Goal: Task Accomplishment & Management: Manage account settings

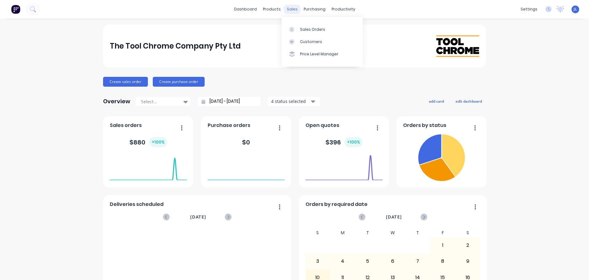
click at [285, 10] on div "sales" at bounding box center [292, 9] width 17 height 9
click at [304, 28] on div "Sales Orders" at bounding box center [312, 30] width 25 height 6
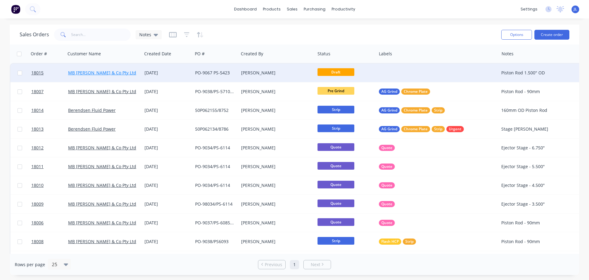
click at [108, 70] on link "MB Butterfield & Co Pty Ltd" at bounding box center [102, 73] width 68 height 6
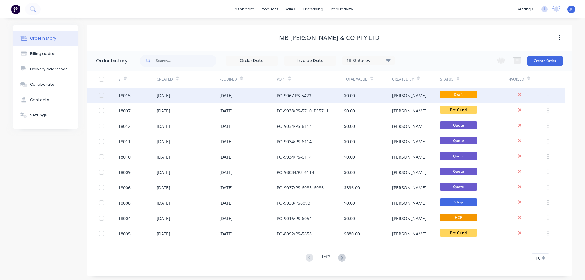
click at [233, 95] on div "27 Aug 2025" at bounding box center [226, 95] width 14 height 6
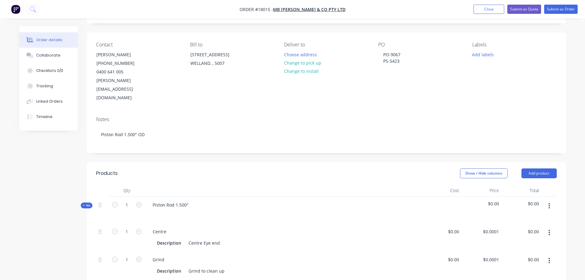
scroll to position [123, 0]
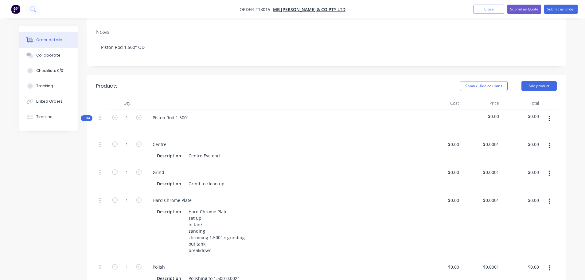
click at [549, 116] on icon "button" at bounding box center [548, 119] width 1 height 6
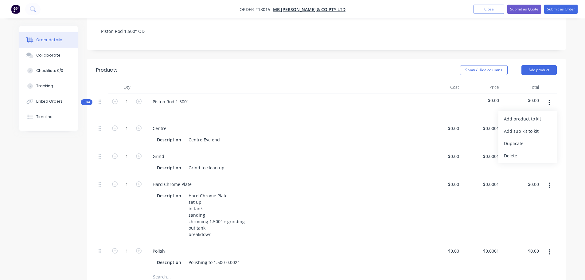
scroll to position [153, 0]
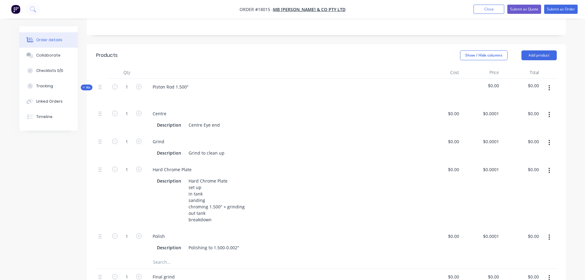
click at [575, 136] on div "Order details Collaborate Checklists 0/0 Tracking Linked Orders Timeline Order …" at bounding box center [292, 160] width 585 height 626
click at [18, 12] on img "button" at bounding box center [15, 9] width 9 height 9
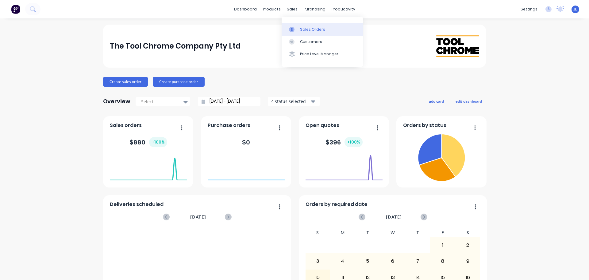
click at [304, 34] on link "Sales Orders" at bounding box center [322, 29] width 81 height 12
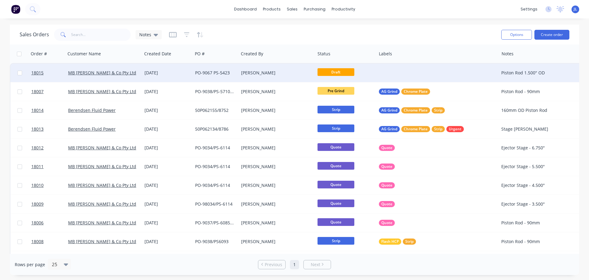
click at [262, 73] on div "[PERSON_NAME]" at bounding box center [275, 73] width 68 height 6
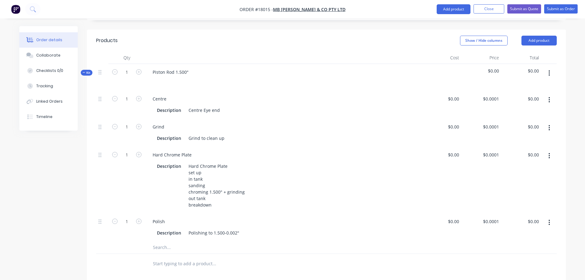
scroll to position [153, 0]
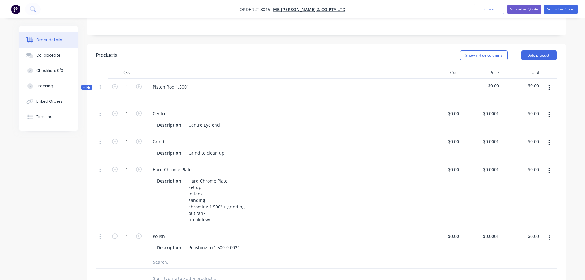
click at [549, 84] on icon "button" at bounding box center [549, 87] width 2 height 7
click at [538, 99] on div "Add product to kit" at bounding box center [527, 103] width 47 height 9
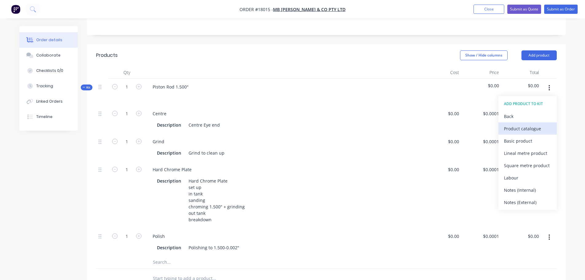
click at [535, 124] on div "Product catalogue" at bounding box center [527, 128] width 47 height 9
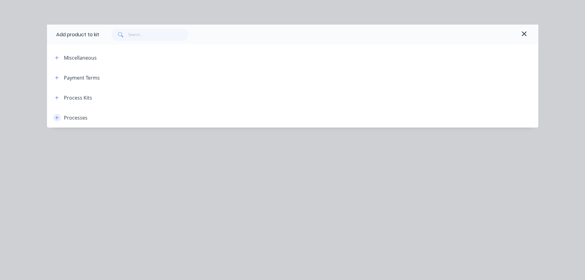
click at [57, 117] on icon "button" at bounding box center [56, 117] width 3 height 3
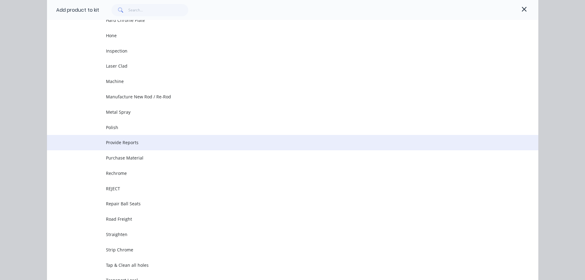
scroll to position [257, 0]
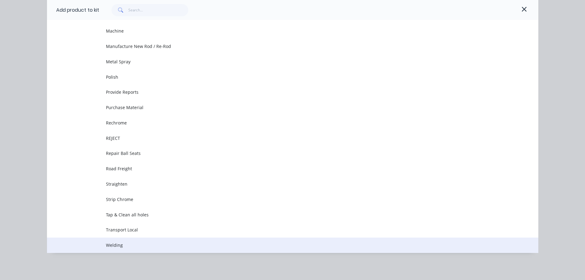
click at [129, 244] on span "Welding" at bounding box center [279, 245] width 346 height 6
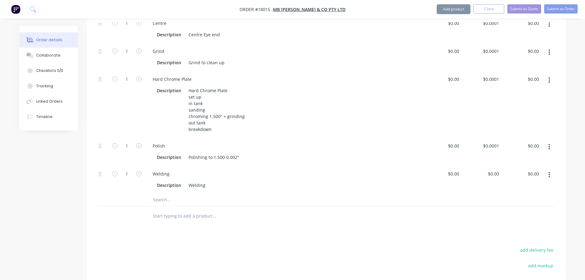
scroll to position [246, 0]
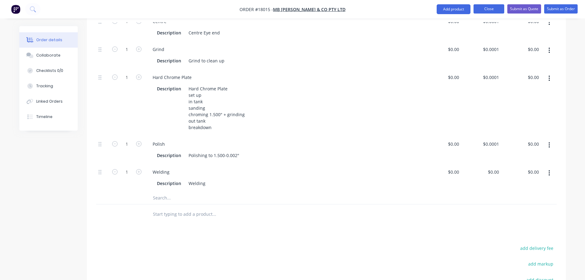
click at [486, 10] on button "Close" at bounding box center [488, 8] width 31 height 9
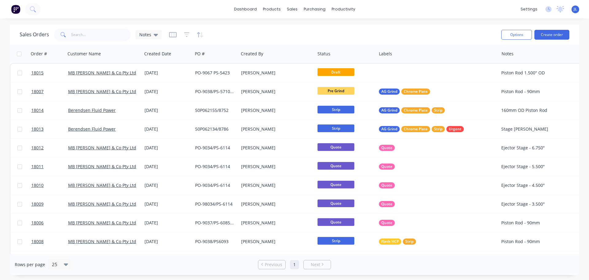
click at [14, 10] on img at bounding box center [15, 9] width 9 height 9
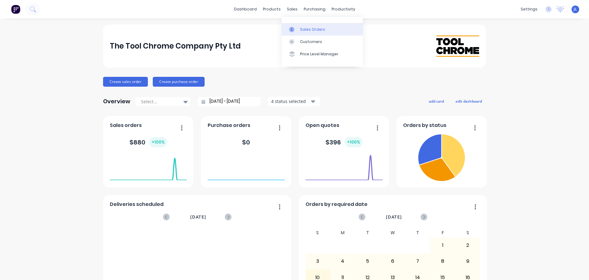
click at [293, 27] on icon at bounding box center [292, 30] width 6 height 6
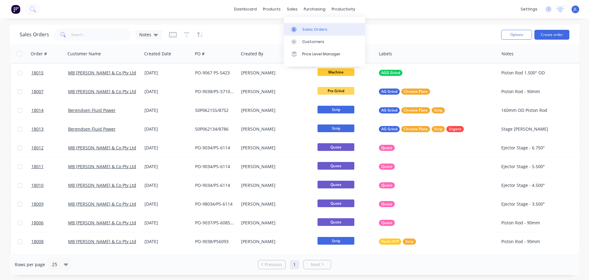
click at [301, 31] on link "Sales Orders" at bounding box center [324, 29] width 81 height 12
click at [316, 32] on div at bounding box center [311, 30] width 9 height 6
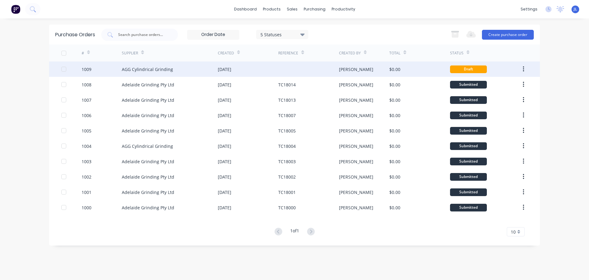
click at [252, 72] on div "18 Aug 2025" at bounding box center [248, 68] width 60 height 15
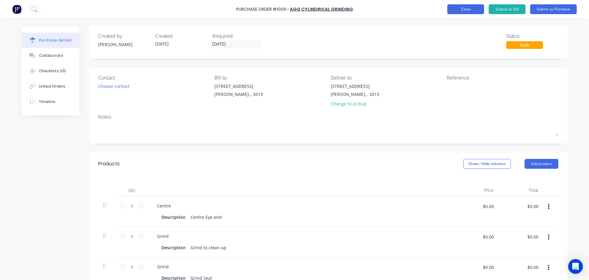
click at [468, 13] on button "Close" at bounding box center [466, 9] width 37 height 10
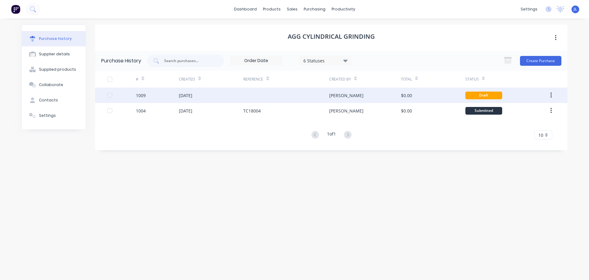
click at [191, 92] on div "18 Aug 2025" at bounding box center [186, 95] width 14 height 6
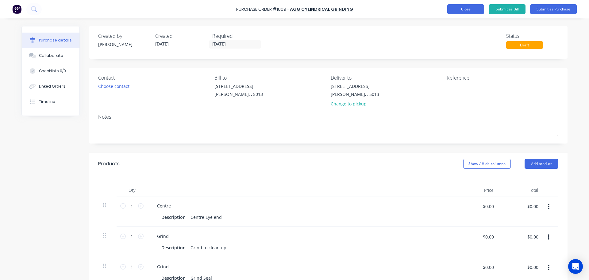
click at [457, 13] on button "Close" at bounding box center [466, 9] width 37 height 10
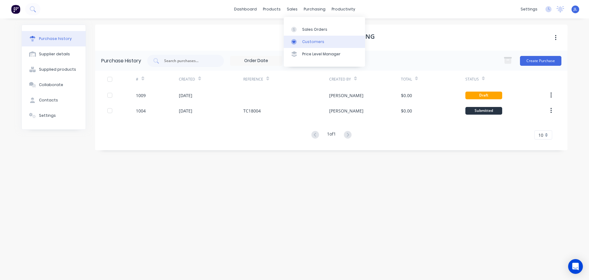
drag, startPoint x: 300, startPoint y: 28, endPoint x: 300, endPoint y: 45, distance: 16.6
click at [300, 28] on div at bounding box center [295, 30] width 9 height 6
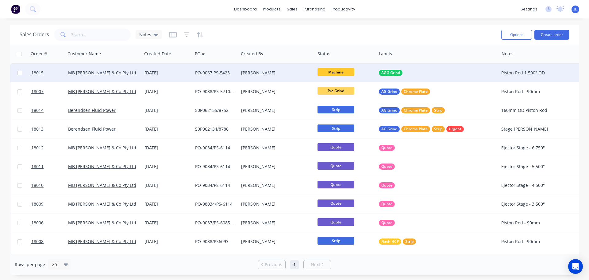
click at [292, 69] on div "[PERSON_NAME]" at bounding box center [277, 73] width 76 height 18
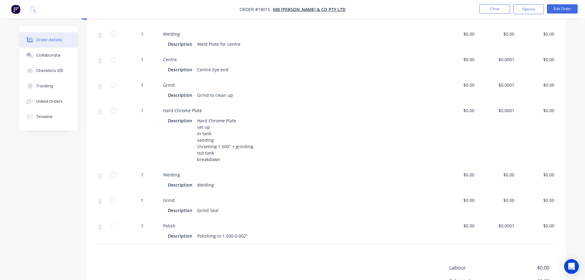
scroll to position [215, 0]
click at [575, 14] on nav "Order #18015 - MB Butterfield & Co Pty Ltd Close Options Edit Order" at bounding box center [292, 9] width 585 height 18
click at [574, 11] on button "Edit Order" at bounding box center [562, 8] width 31 height 9
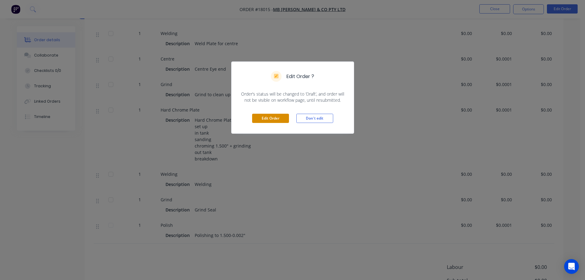
click at [281, 120] on button "Edit Order" at bounding box center [270, 118] width 37 height 9
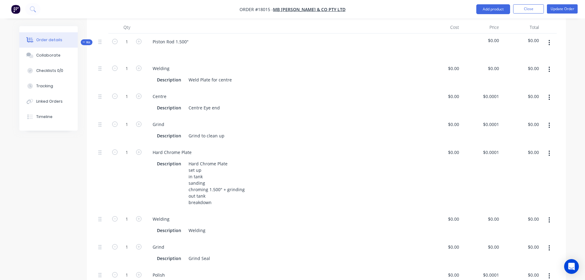
scroll to position [184, 0]
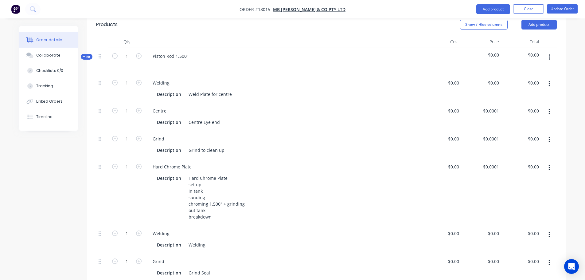
click at [549, 231] on icon "button" at bounding box center [549, 234] width 2 height 7
click at [510, 270] on div "Delete" at bounding box center [527, 274] width 47 height 9
click at [556, 12] on button "Update Order" at bounding box center [562, 8] width 31 height 9
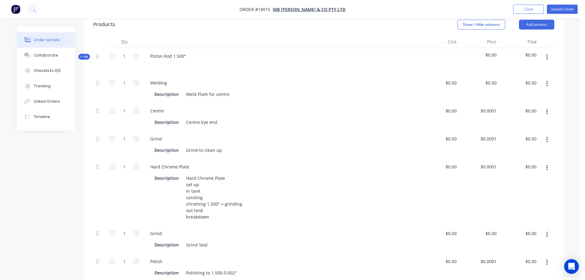
scroll to position [0, 0]
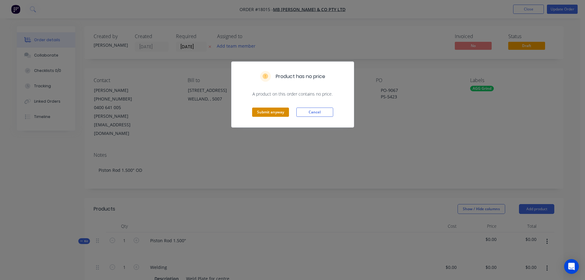
click at [277, 114] on button "Submit anyway" at bounding box center [270, 111] width 37 height 9
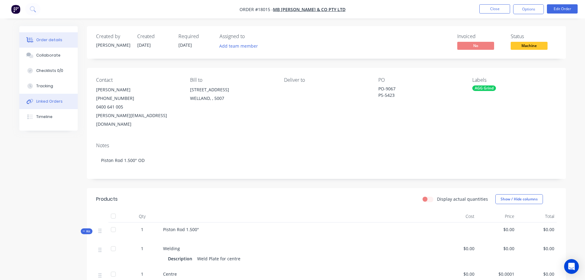
click at [55, 97] on button "Linked Orders" at bounding box center [48, 101] width 58 height 15
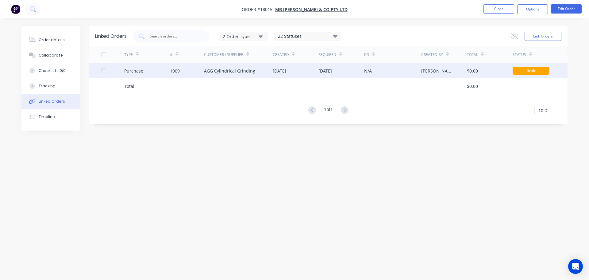
click at [357, 70] on div "18 Aug 2025" at bounding box center [342, 70] width 46 height 15
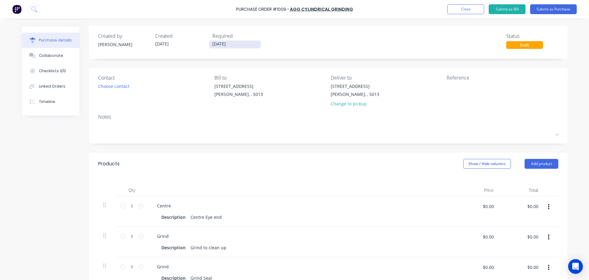
click at [219, 45] on input "18/08/25" at bounding box center [235, 45] width 52 height 8
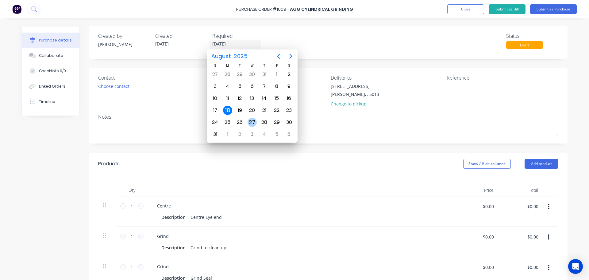
click at [251, 122] on div "27" at bounding box center [252, 122] width 9 height 9
type input "[DATE]"
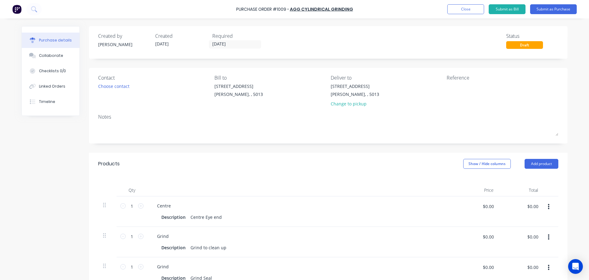
click at [574, 124] on div "Purchase Order #1009 - AGG Cylindrical Grinding Add product Close Submit as Bil…" at bounding box center [294, 140] width 589 height 280
click at [457, 90] on textarea at bounding box center [485, 90] width 77 height 14
click at [472, 10] on button "Close" at bounding box center [466, 9] width 37 height 10
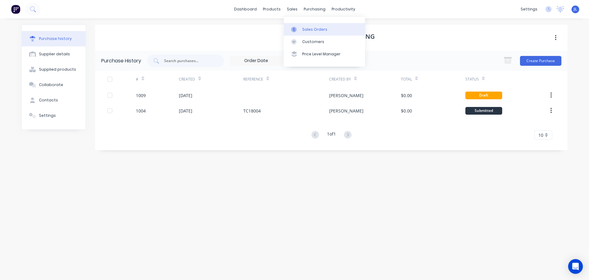
click at [304, 28] on div "Sales Orders" at bounding box center [314, 30] width 25 height 6
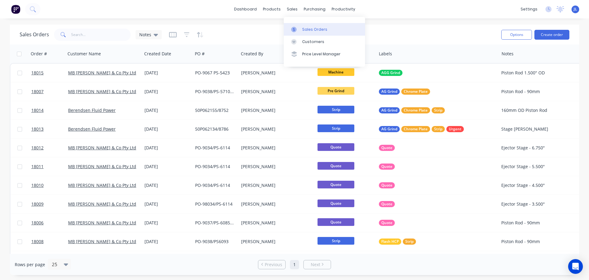
click at [304, 27] on div "Sales Orders" at bounding box center [314, 30] width 25 height 6
click at [315, 29] on div at bounding box center [311, 30] width 9 height 6
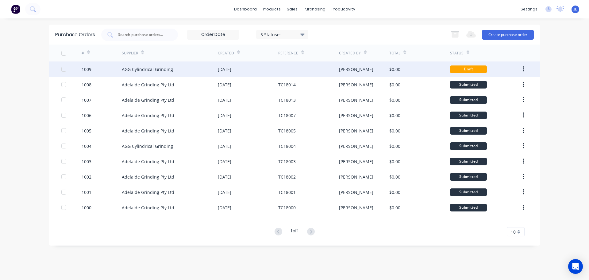
click at [267, 71] on div "18 Aug 2025" at bounding box center [248, 68] width 60 height 15
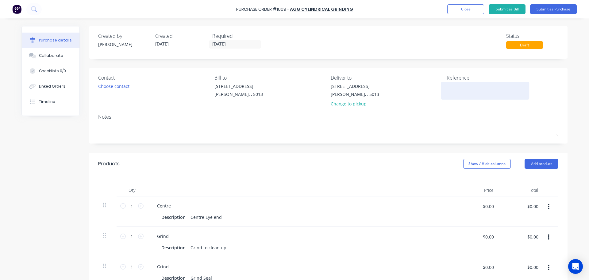
click at [457, 88] on textarea at bounding box center [485, 90] width 77 height 14
type textarea "x"
type textarea "T"
type textarea "x"
type textarea "TC"
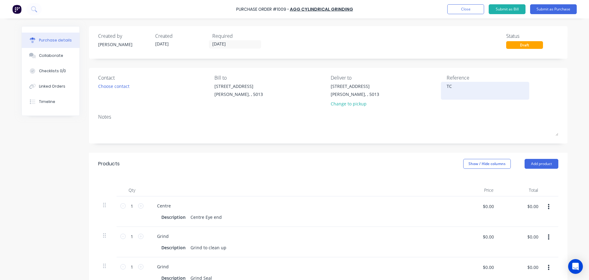
type textarea "x"
type textarea "TC1"
type textarea "x"
type textarea "TC18"
type textarea "x"
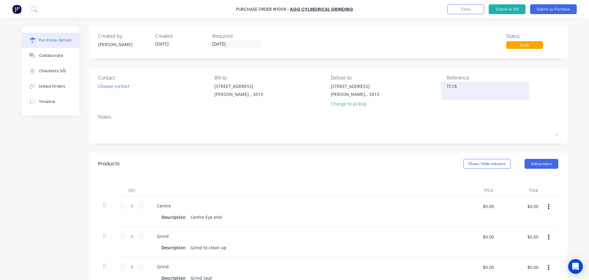
type textarea "TC180"
type textarea "x"
type textarea "TC1801"
type textarea "x"
type textarea "TC18015"
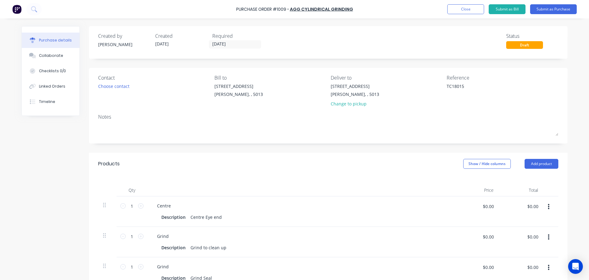
type textarea "x"
type textarea "TC18015"
click at [568, 105] on div "Purchase details Collaborate Checklists 0/0 Linked Orders Timeline Created by K…" at bounding box center [294, 130] width 559 height 249
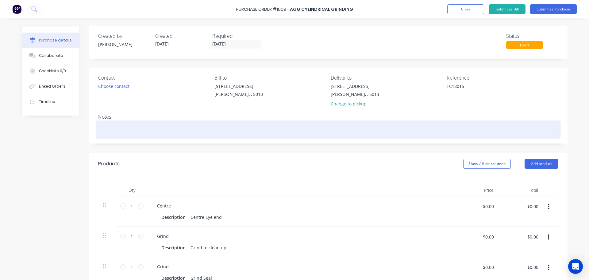
click at [155, 128] on textarea at bounding box center [328, 129] width 460 height 14
type textarea "x"
type textarea "Bu"
type textarea "x"
type textarea "Buy"
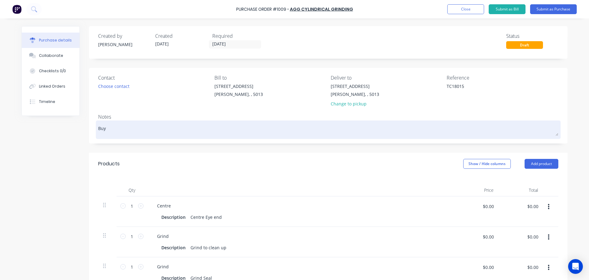
type textarea "x"
type textarea "Buyt"
type textarea "x"
type textarea "Buytt"
type textarea "x"
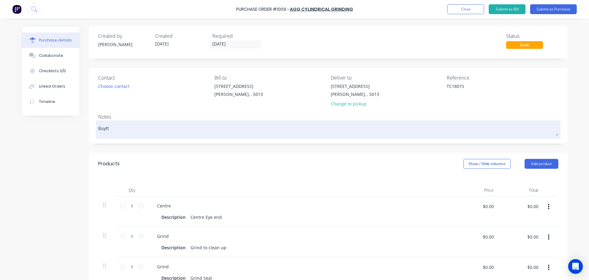
type textarea "Buyt"
type textarea "x"
type textarea "Buy"
type textarea "x"
type textarea "Bu"
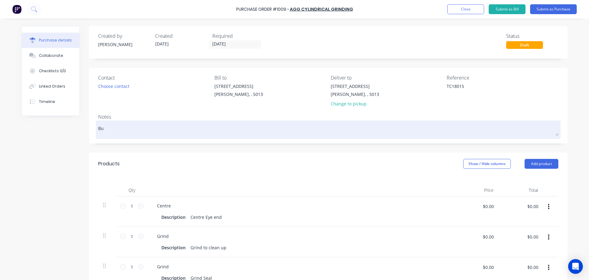
type textarea "x"
type textarea "But"
type textarea "x"
type textarea "Butt"
type textarea "x"
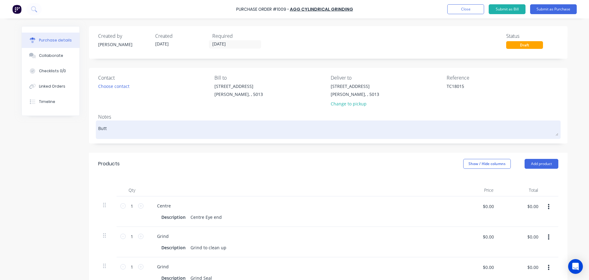
type textarea "Butte"
type textarea "x"
type textarea "Butter"
type textarea "x"
type textarea "Butter"
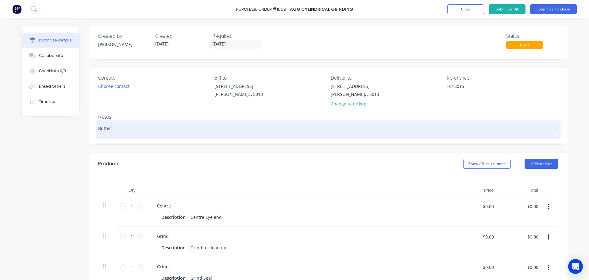
type textarea "x"
type textarea "Butter"
type textarea "x"
type textarea "Butterf"
type textarea "x"
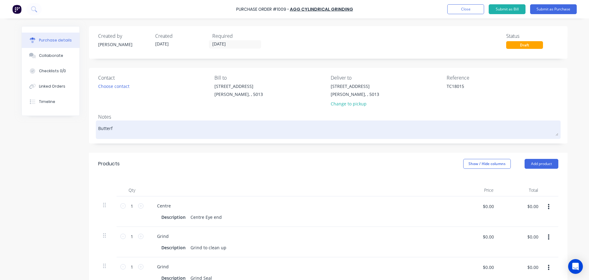
type textarea "Butterfi"
type textarea "x"
type textarea "Butterfie"
type textarea "x"
type textarea "Butterfiel"
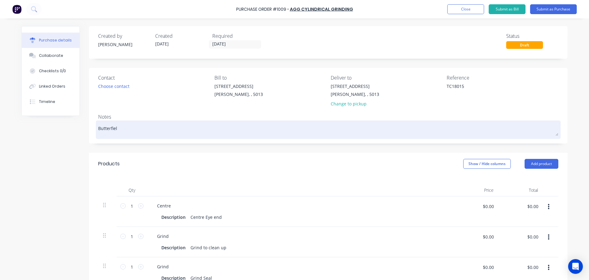
type textarea "x"
type textarea "Butterfield"
type textarea "x"
type textarea "Butterfield"
type textarea "x"
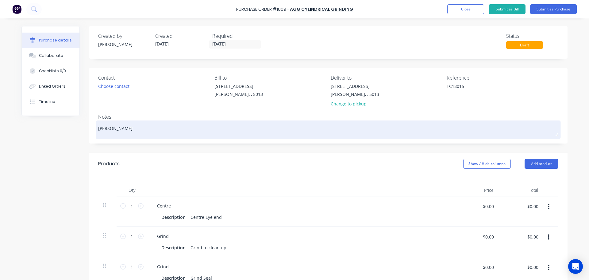
type textarea "Butterfield P"
type textarea "x"
type textarea "Butterfield Pis"
type textarea "x"
type textarea "Butterfield Pist"
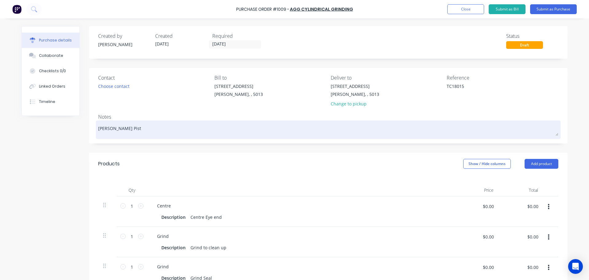
type textarea "x"
type textarea "Butterfield Pisto"
type textarea "x"
type textarea "Butterfield Piston"
type textarea "x"
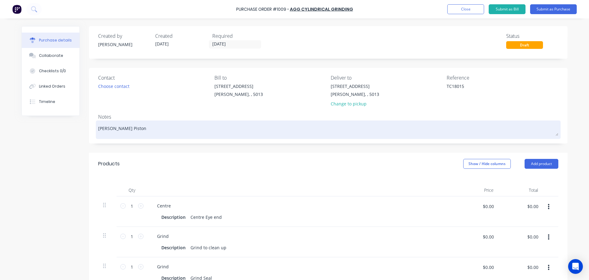
type textarea "Butterfield Piston"
type textarea "x"
type textarea "Butterfield Piston R"
type textarea "x"
type textarea "Butterfield Piston Ro"
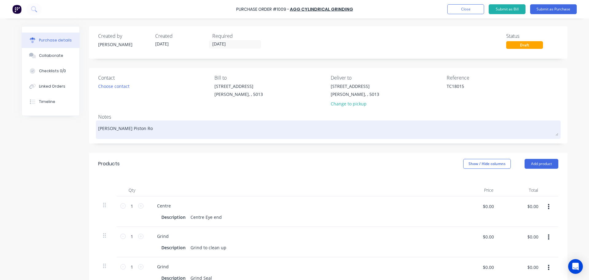
type textarea "x"
type textarea "Butterfield Piston Rod"
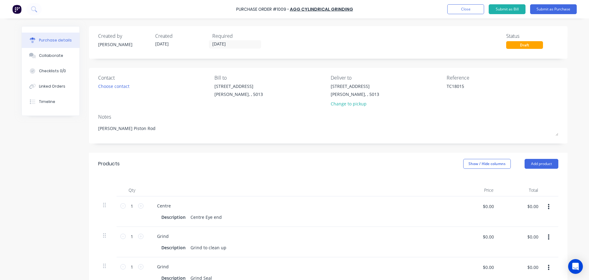
type textarea "x"
type textarea "Butterfield Piston Rod"
type textarea "x"
type textarea "Butterfield Piston Rod 1"
type textarea "x"
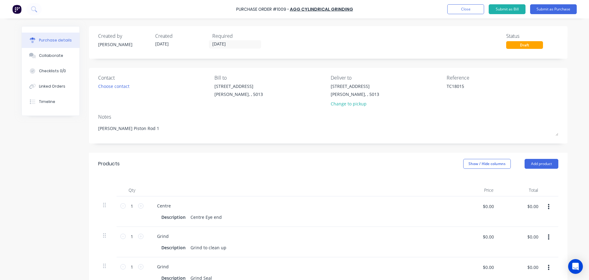
type textarea "Butterfield Piston Rod 1."
type textarea "x"
type textarea "Butterfield Piston Rod 1.5"
type textarea "x"
type textarea "Butterfield Piston Rod 1.50"
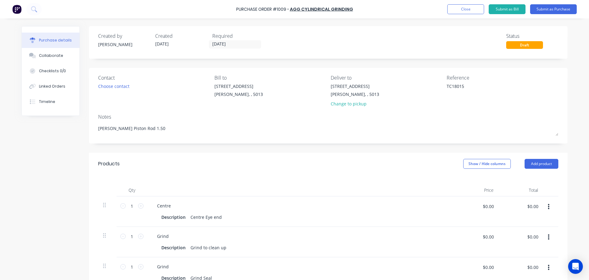
type textarea "x"
type textarea "Butterfield Piston Rod 1.500"
type textarea "x"
type textarea "Butterfield Piston Rod 1.500""
type textarea "x"
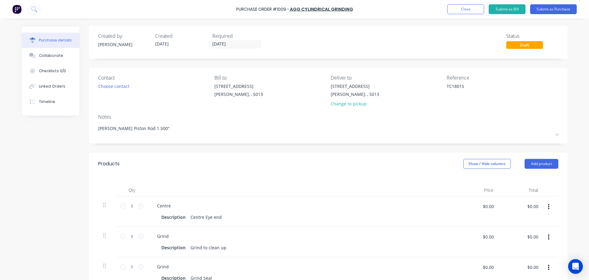
type textarea "Butterfield Piston Rod 1.500""
click at [46, 160] on div "Created by Kevin Created 18/08/25 Required 27/08/25 Status Draft Contact Choose…" at bounding box center [294, 218] width 546 height 385
click at [545, 11] on button "Submit as Purchase" at bounding box center [553, 9] width 47 height 10
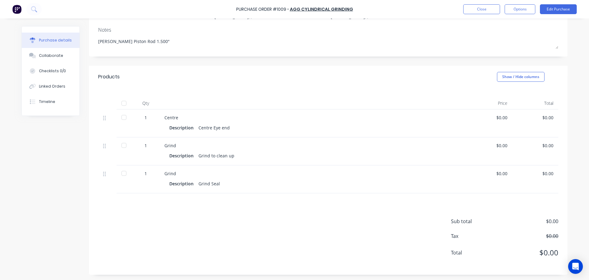
scroll to position [78, 0]
click at [210, 183] on div "Grind Seal" at bounding box center [209, 182] width 21 height 9
click at [556, 12] on button "Edit Purchase" at bounding box center [558, 9] width 37 height 10
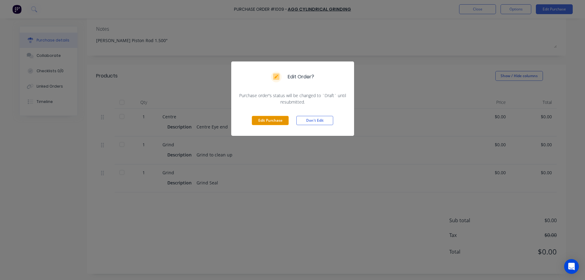
click at [275, 121] on button "Edit Purchase" at bounding box center [270, 120] width 37 height 9
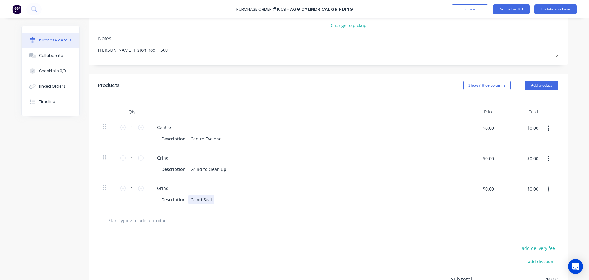
click at [204, 200] on div "Grind Seal" at bounding box center [201, 199] width 26 height 9
type textarea "x"
drag, startPoint x: 200, startPoint y: 200, endPoint x: 233, endPoint y: 198, distance: 32.6
click at [233, 198] on div "Description Grind Seal" at bounding box center [299, 199] width 281 height 9
click at [242, 235] on div "add delivery fee add discount Sub total $0.00 Tax $0.00 Total $0.00" at bounding box center [328, 281] width 479 height 101
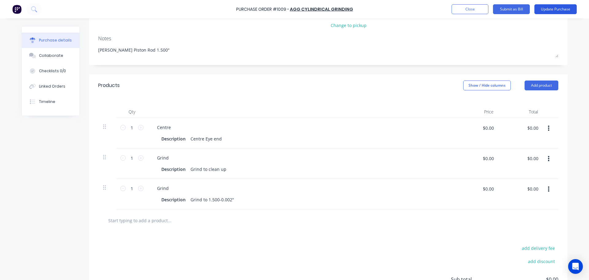
click at [554, 10] on button "Update Purchase" at bounding box center [556, 9] width 42 height 10
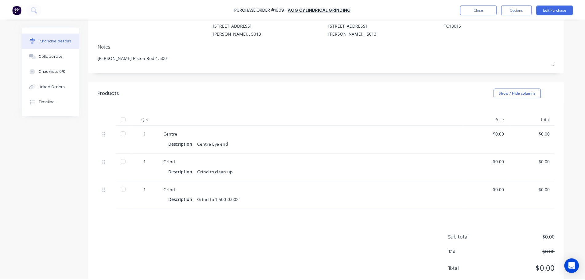
scroll to position [0, 0]
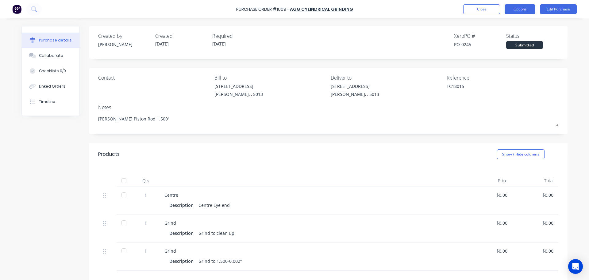
click at [525, 9] on button "Options" at bounding box center [520, 9] width 31 height 10
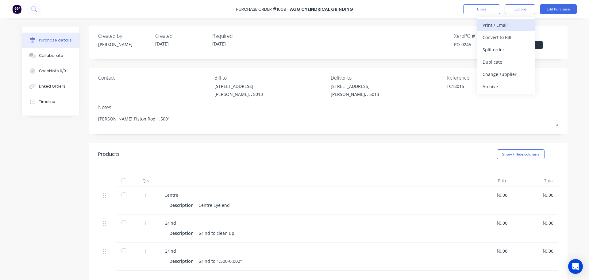
click at [509, 26] on div "Print / Email" at bounding box center [506, 25] width 47 height 9
click at [502, 52] on div "Without pricing" at bounding box center [506, 49] width 47 height 9
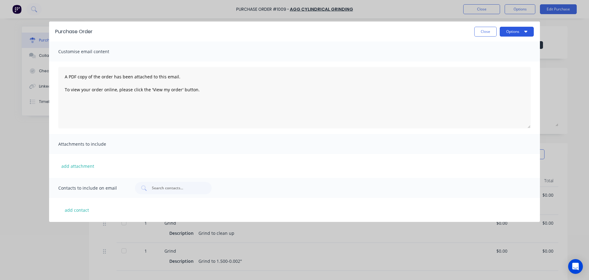
click at [524, 29] on button "Options" at bounding box center [517, 32] width 34 height 10
click at [504, 45] on div "Print" at bounding box center [504, 47] width 47 height 9
click at [480, 33] on button "Close" at bounding box center [486, 32] width 22 height 10
type textarea "x"
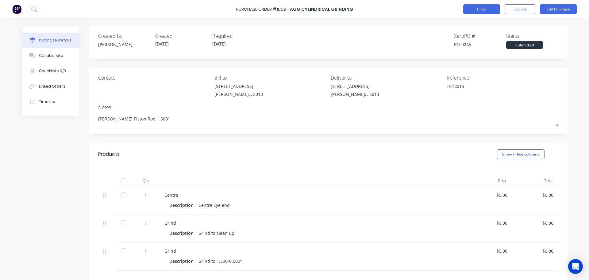
click at [486, 7] on button "Close" at bounding box center [481, 9] width 37 height 10
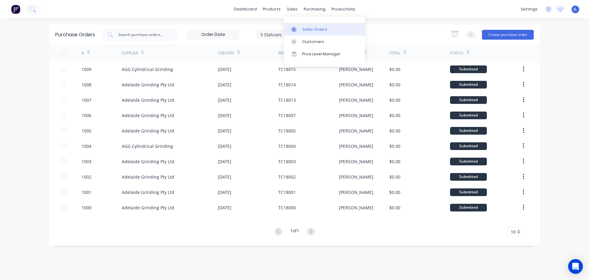
click at [302, 28] on div "Sales Orders" at bounding box center [314, 30] width 25 height 6
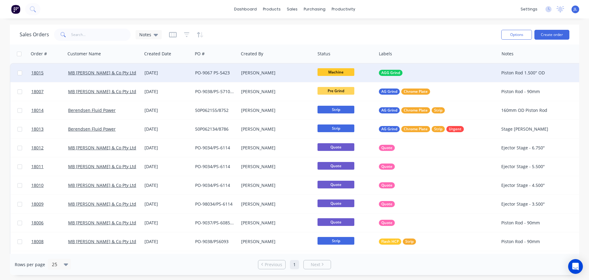
click at [296, 69] on div "[PERSON_NAME]" at bounding box center [277, 73] width 76 height 18
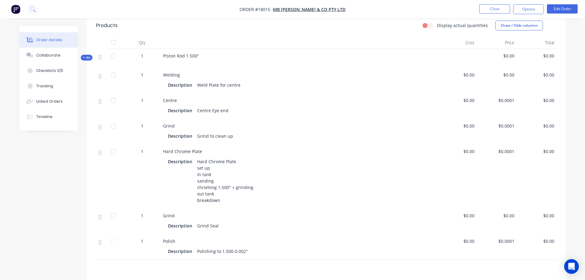
scroll to position [184, 0]
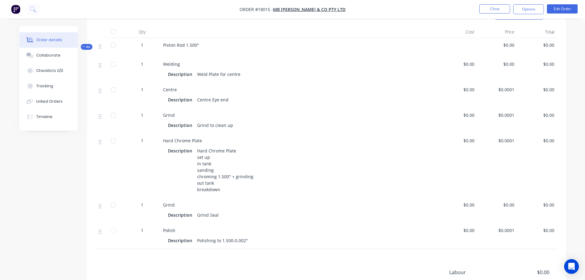
click at [218, 210] on div "Grind Seal" at bounding box center [208, 214] width 26 height 9
click at [560, 12] on button "Edit Order" at bounding box center [562, 8] width 31 height 9
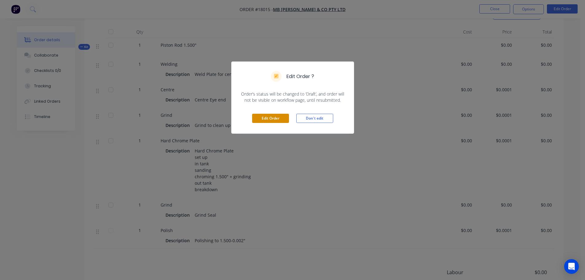
click at [278, 120] on button "Edit Order" at bounding box center [270, 118] width 37 height 9
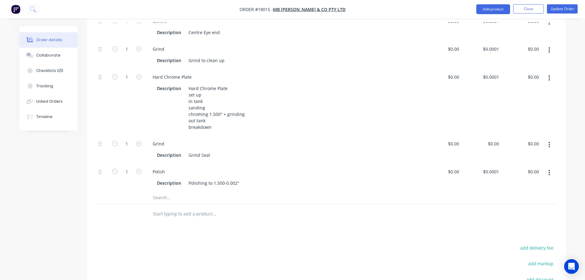
scroll to position [276, 0]
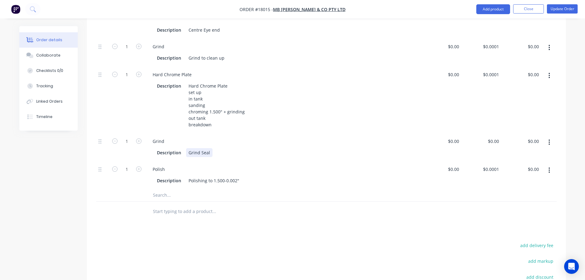
click at [207, 148] on div "Grind Seal" at bounding box center [199, 152] width 26 height 9
drag, startPoint x: 200, startPoint y: 135, endPoint x: 232, endPoint y: 135, distance: 32.5
click at [232, 148] on div "Description Grind Seal" at bounding box center [281, 152] width 255 height 9
click at [107, 220] on div "Products Show / Hide columns Add product Qty Cost Price Total Kit 1 Piston Rod …" at bounding box center [326, 144] width 479 height 447
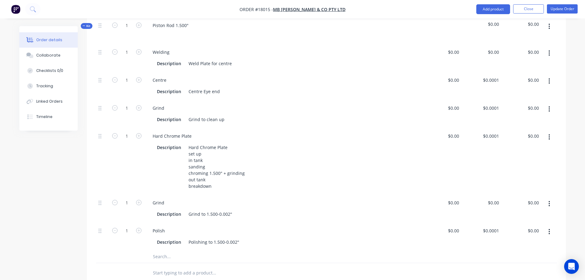
scroll to position [307, 0]
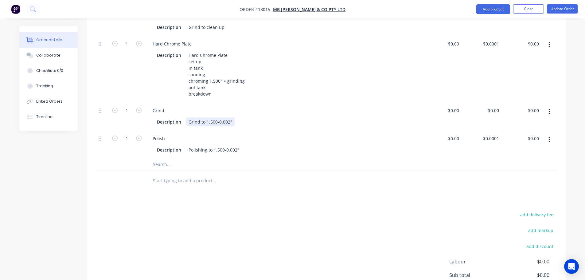
click at [213, 117] on div "Grind to 1.500-0.002"" at bounding box center [210, 121] width 48 height 9
click at [124, 182] on div "Products Show / Hide columns Add product Qty Cost Price Total Kit 1 Piston Rod …" at bounding box center [326, 114] width 479 height 447
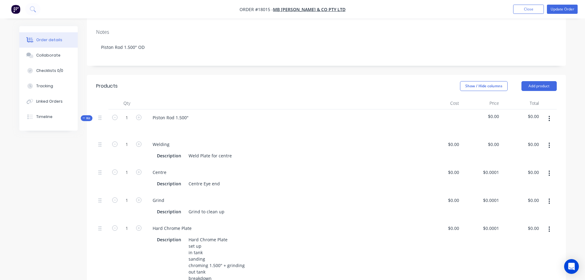
scroll to position [246, 0]
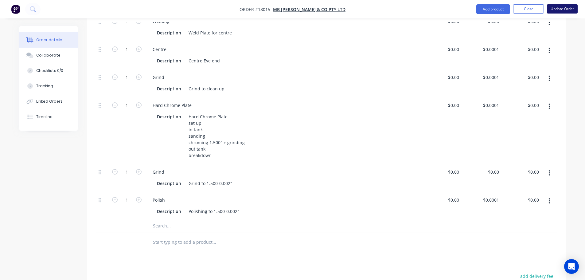
click at [560, 9] on button "Update Order" at bounding box center [562, 8] width 31 height 9
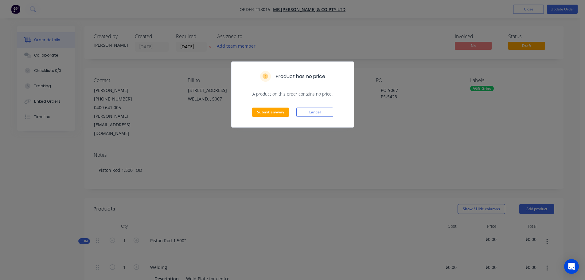
click at [276, 117] on div "Submit anyway Cancel" at bounding box center [292, 112] width 122 height 30
click at [278, 115] on button "Submit anyway" at bounding box center [270, 111] width 37 height 9
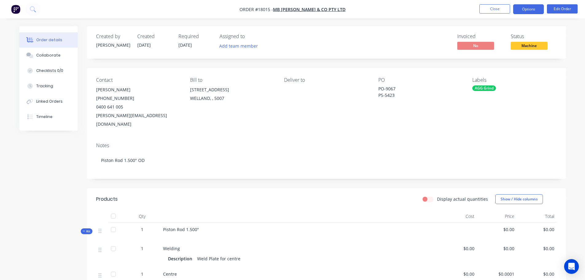
click at [538, 11] on button "Options" at bounding box center [528, 9] width 31 height 10
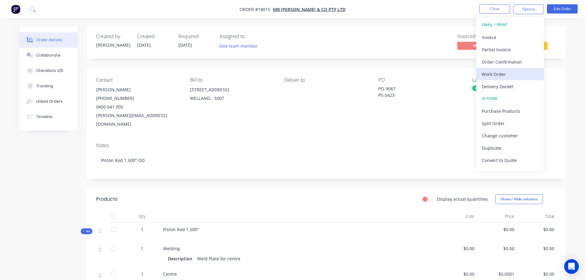
click at [509, 75] on div "Work Order" at bounding box center [510, 74] width 56 height 9
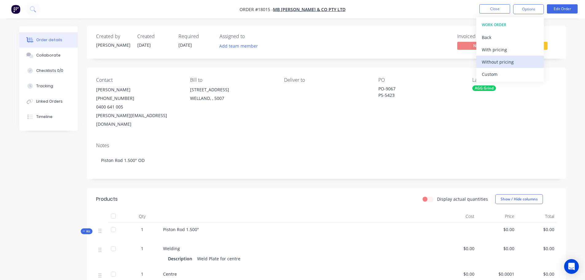
click at [504, 62] on div "Without pricing" at bounding box center [510, 61] width 56 height 9
click at [34, 176] on div "Created by Kevin Created 18/08/25 Required 27/08/25 Assigned to Add team member…" at bounding box center [292, 284] width 546 height 516
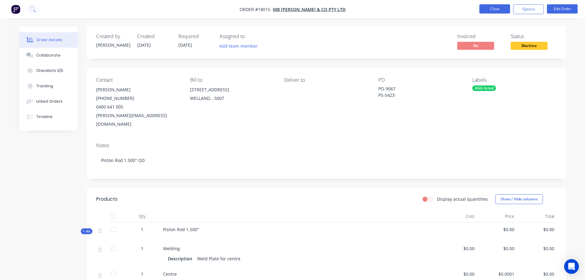
click at [494, 10] on button "Close" at bounding box center [494, 8] width 31 height 9
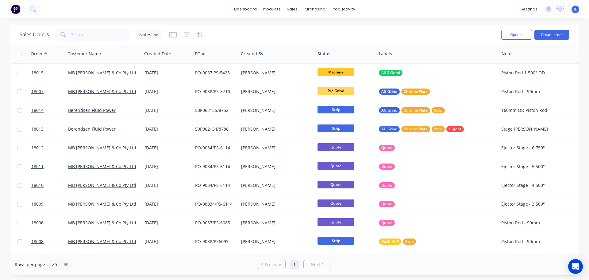
click at [15, 10] on img at bounding box center [15, 9] width 9 height 9
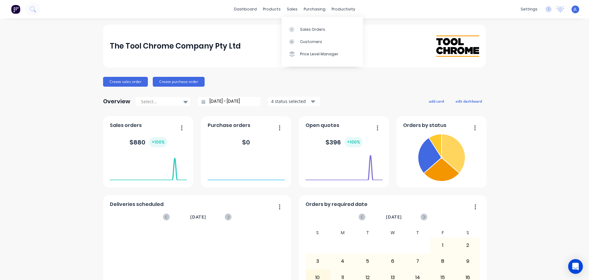
click at [295, 22] on div "Sales Orders Customers Price Level Manager" at bounding box center [322, 41] width 81 height 49
click at [295, 37] on link "Customers" at bounding box center [322, 42] width 81 height 12
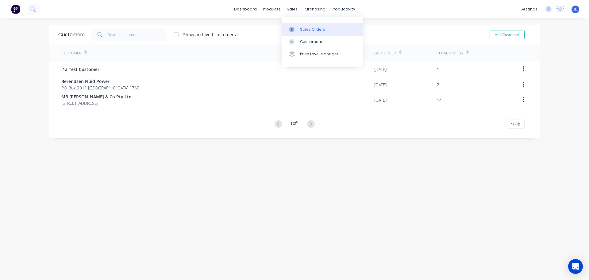
click at [294, 25] on link "Sales Orders" at bounding box center [322, 29] width 81 height 12
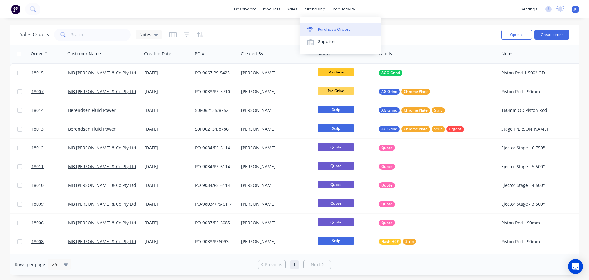
click at [321, 27] on div "Purchase Orders" at bounding box center [334, 30] width 33 height 6
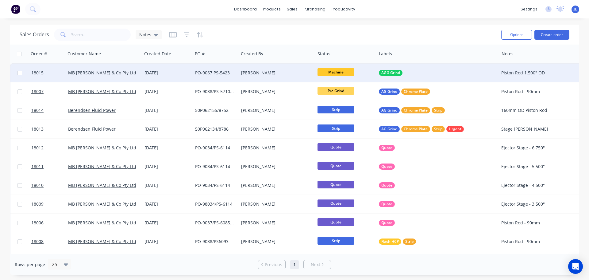
click at [215, 73] on div "PO-9067 PS-5423" at bounding box center [214, 73] width 39 height 6
click at [107, 71] on link "MB [PERSON_NAME] & Co Pty Ltd" at bounding box center [102, 73] width 68 height 6
click at [292, 72] on div "[PERSON_NAME]" at bounding box center [275, 73] width 68 height 6
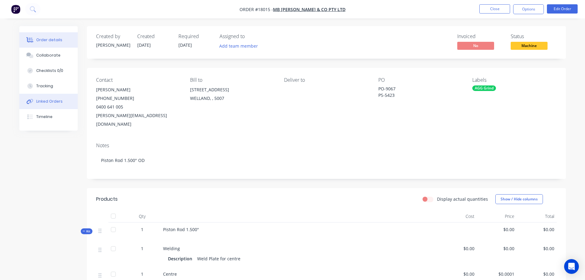
click at [46, 104] on button "Linked Orders" at bounding box center [48, 101] width 58 height 15
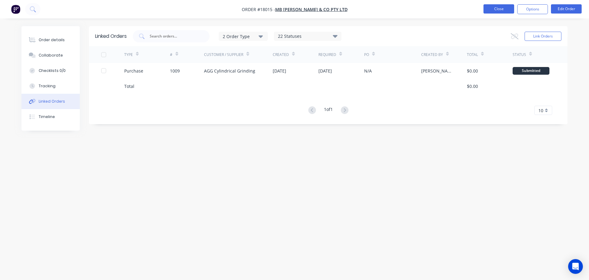
click at [505, 12] on button "Close" at bounding box center [499, 8] width 31 height 9
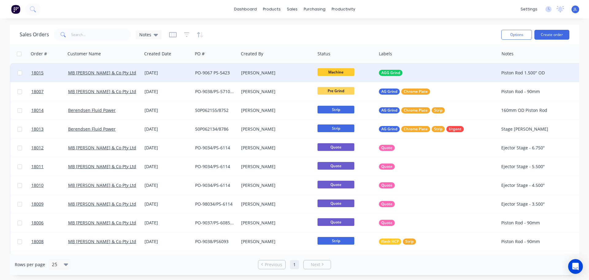
click at [417, 73] on div "AGG Grind" at bounding box center [435, 73] width 112 height 6
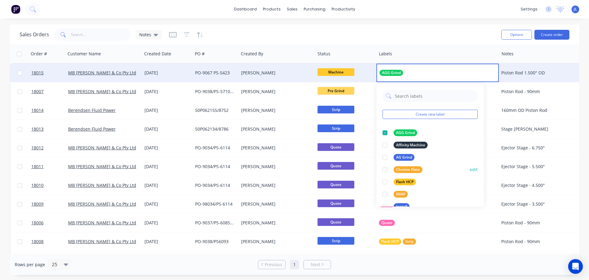
click at [411, 171] on div "Chrome Plate" at bounding box center [408, 169] width 29 height 7
click at [422, 46] on div "Labels" at bounding box center [438, 54] width 123 height 18
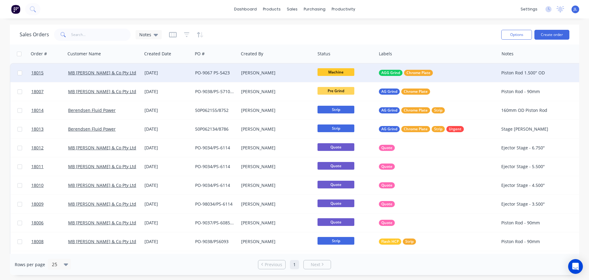
click at [348, 73] on span "Machine" at bounding box center [336, 72] width 37 height 8
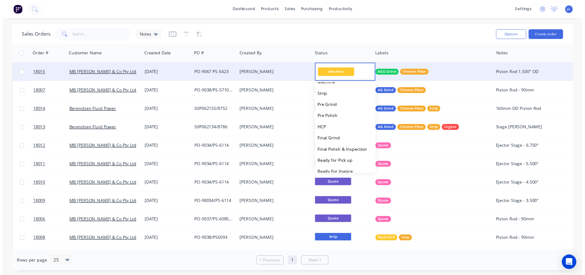
scroll to position [60, 0]
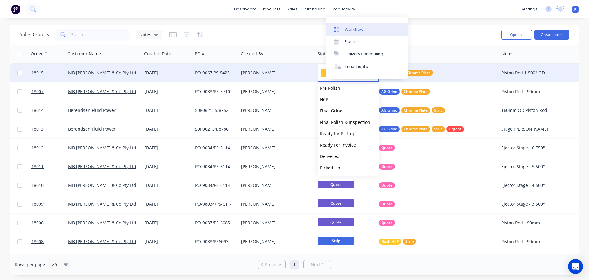
click at [343, 26] on link "Workflow" at bounding box center [367, 29] width 81 height 12
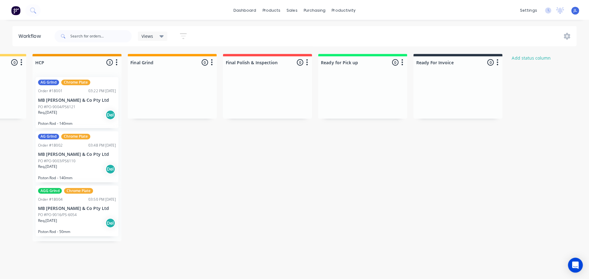
scroll to position [0, 617]
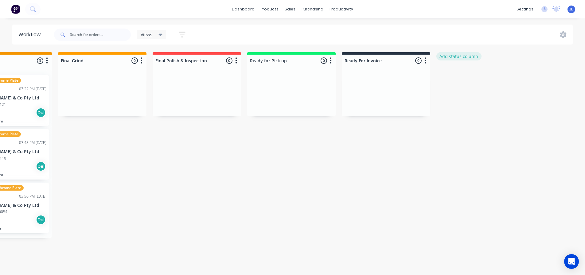
click at [460, 57] on button "Add status column" at bounding box center [458, 56] width 45 height 8
type input "Weld"
click at [448, 79] on button "Add" at bounding box center [457, 75] width 34 height 10
drag, startPoint x: 468, startPoint y: 53, endPoint x: 446, endPoint y: 60, distance: 23.2
click at [410, 56] on div "Submitted 0 Status colour #273444 hex #273444 Save Cancel Summaries Total order…" at bounding box center [23, 161] width 1291 height 219
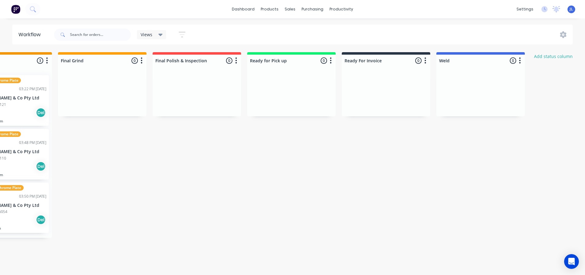
drag, startPoint x: 476, startPoint y: 74, endPoint x: 498, endPoint y: 74, distance: 21.8
click at [476, 74] on div at bounding box center [480, 93] width 88 height 46
click at [519, 63] on icon "button" at bounding box center [520, 61] width 2 height 8
click at [454, 89] on div at bounding box center [480, 93] width 88 height 46
click at [512, 98] on div at bounding box center [480, 93] width 88 height 46
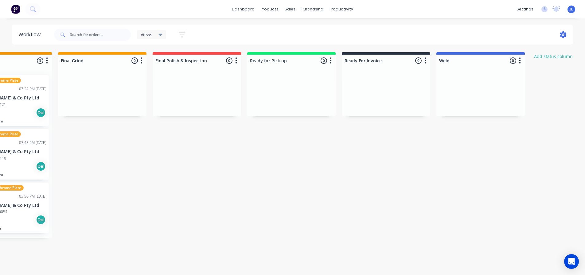
click at [560, 36] on icon at bounding box center [563, 34] width 6 height 7
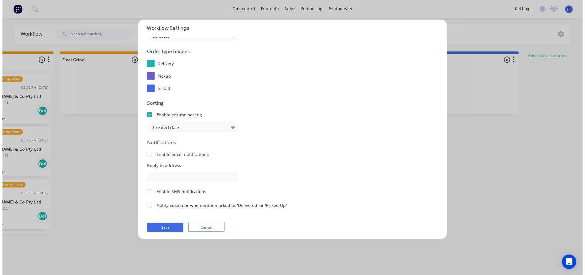
scroll to position [66, 0]
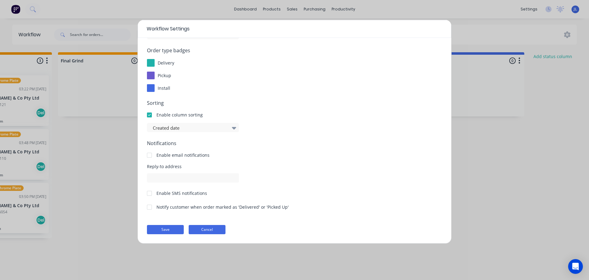
click at [215, 231] on button "Cancel" at bounding box center [207, 229] width 37 height 9
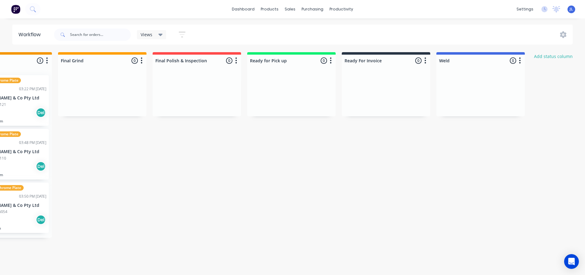
drag, startPoint x: 227, startPoint y: 75, endPoint x: 201, endPoint y: 80, distance: 27.0
click at [193, 81] on div at bounding box center [197, 93] width 88 height 46
drag, startPoint x: 495, startPoint y: 84, endPoint x: 453, endPoint y: 62, distance: 47.3
click at [456, 87] on div at bounding box center [480, 93] width 88 height 46
click at [452, 53] on div "Weld 0 Status colour #4169E1 hex #4169E1 Save Cancel Notifications Email SMS Su…" at bounding box center [480, 59] width 88 height 14
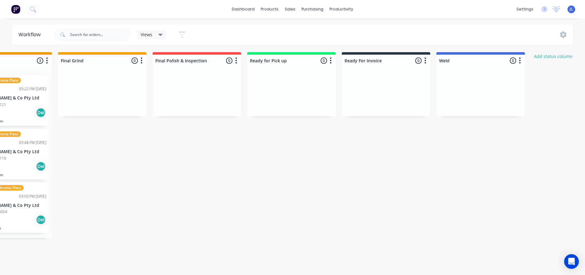
click at [521, 59] on button "button" at bounding box center [519, 60] width 7 height 7
click at [485, 105] on button "Sort By" at bounding box center [492, 104] width 61 height 10
click at [473, 161] on div "Submitted 0 Status colour #273444 hex #273444 Save Cancel Summaries Total order…" at bounding box center [23, 161] width 1291 height 219
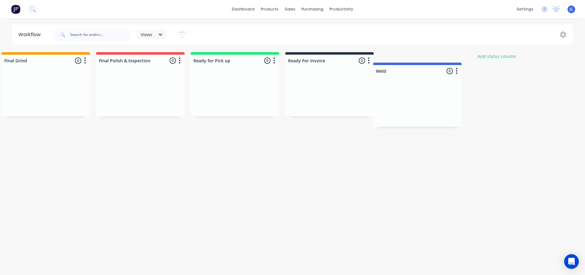
scroll to position [0, 674]
drag, startPoint x: 447, startPoint y: 58, endPoint x: 437, endPoint y: 101, distance: 43.3
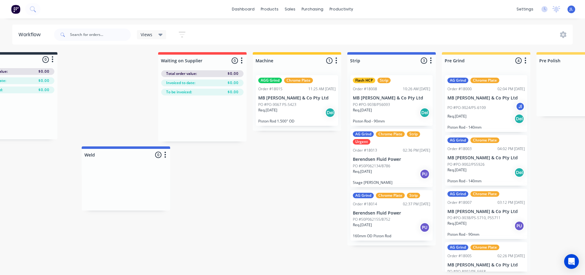
scroll to position [0, 40]
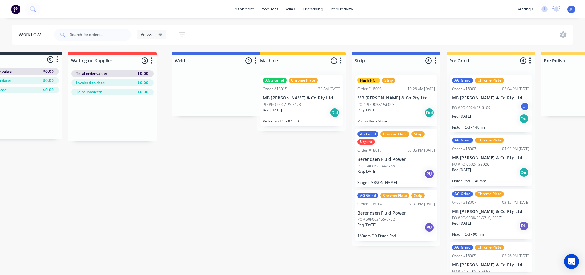
drag, startPoint x: 444, startPoint y: 62, endPoint x: 232, endPoint y: 64, distance: 212.1
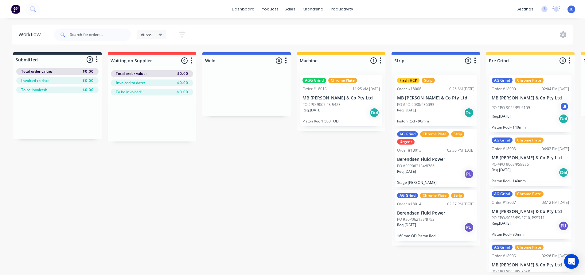
click at [180, 34] on icon "button" at bounding box center [182, 35] width 7 height 8
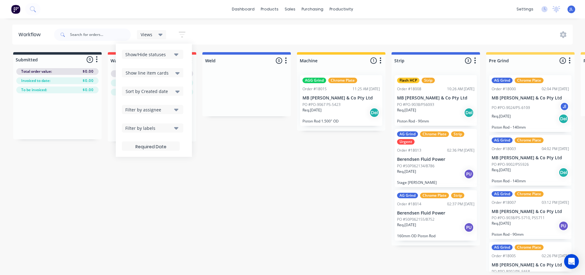
click at [180, 34] on icon "button" at bounding box center [182, 35] width 7 height 8
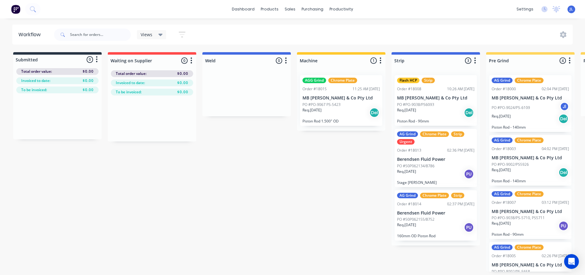
click at [178, 32] on button "button" at bounding box center [182, 35] width 20 height 12
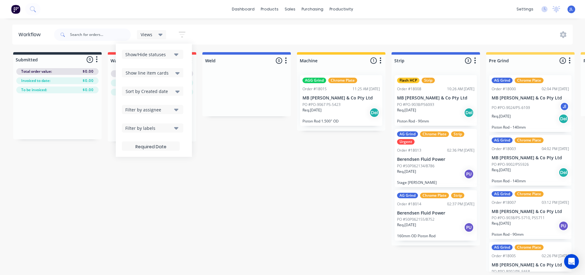
click at [172, 48] on div "Show/Hide statuses Show line item cards Show line item cards Hide line item car…" at bounding box center [154, 100] width 76 height 113
click at [174, 55] on button "Show/Hide statuses" at bounding box center [152, 54] width 61 height 9
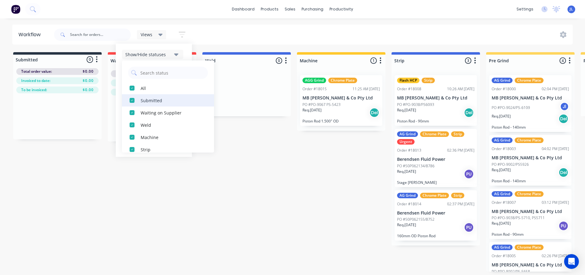
click at [131, 100] on div "button" at bounding box center [132, 100] width 12 height 12
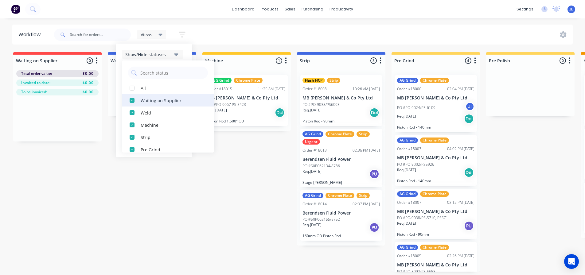
click at [131, 100] on div "button" at bounding box center [132, 100] width 12 height 12
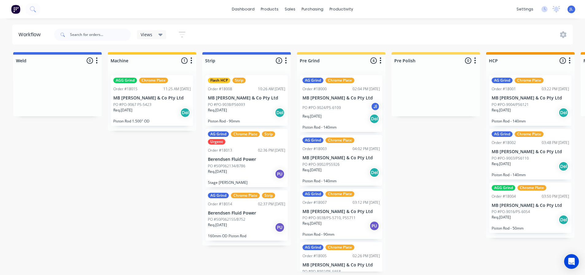
click at [185, 32] on icon "button" at bounding box center [182, 35] width 7 height 6
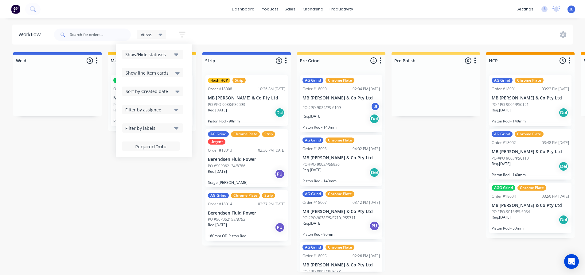
click at [185, 32] on icon "button" at bounding box center [182, 35] width 7 height 6
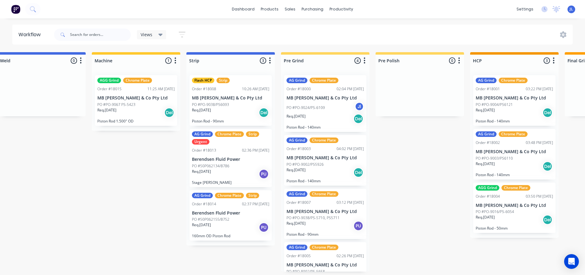
scroll to position [1, 0]
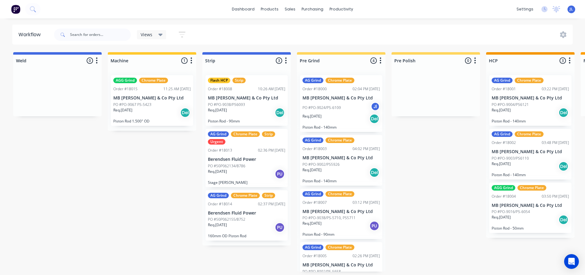
click at [180, 33] on icon "button" at bounding box center [182, 35] width 7 height 6
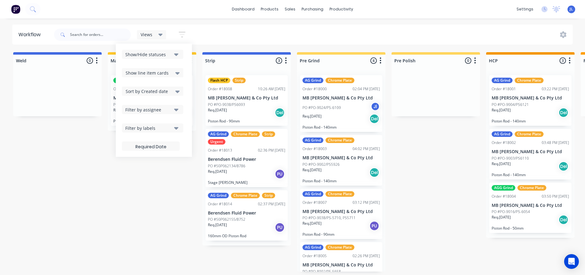
click at [180, 33] on icon "button" at bounding box center [182, 35] width 7 height 6
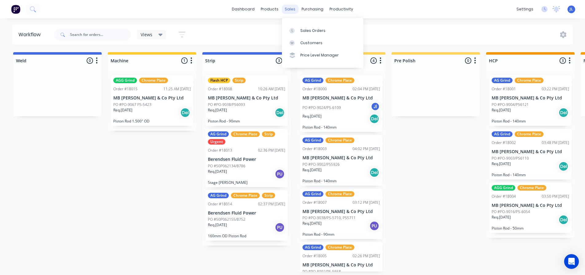
click at [290, 10] on div "sales" at bounding box center [289, 9] width 17 height 9
click at [294, 28] on icon at bounding box center [292, 31] width 6 height 6
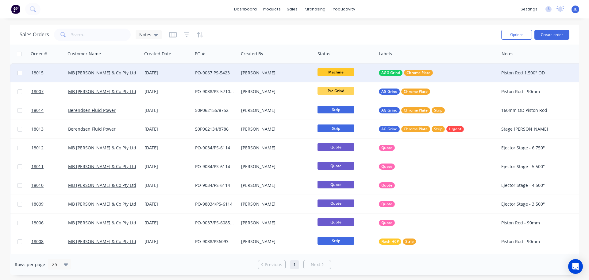
click at [343, 69] on span "Machine" at bounding box center [336, 72] width 37 height 8
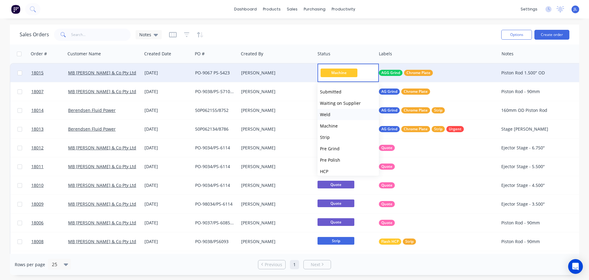
click at [335, 112] on button "Weld" at bounding box center [348, 114] width 61 height 11
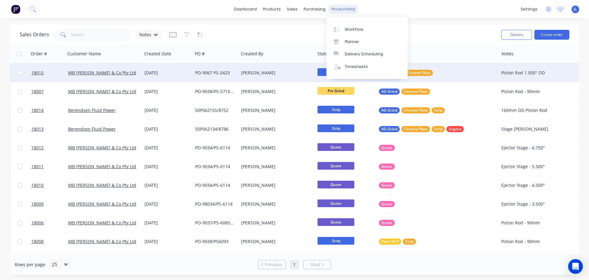
click at [337, 5] on div "productivity" at bounding box center [344, 9] width 30 height 9
click at [343, 27] on div at bounding box center [338, 30] width 9 height 6
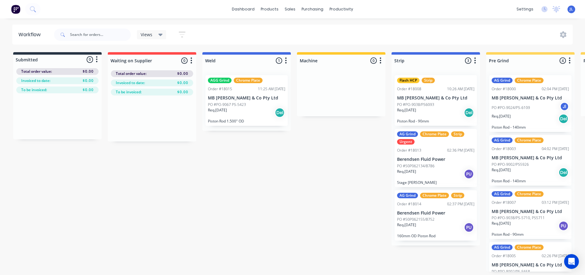
click at [164, 33] on div "Views" at bounding box center [151, 34] width 29 height 9
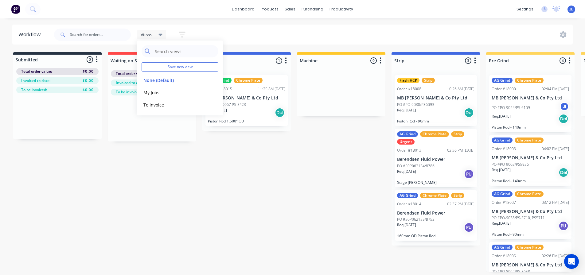
click at [183, 35] on icon "button" at bounding box center [182, 34] width 5 height 1
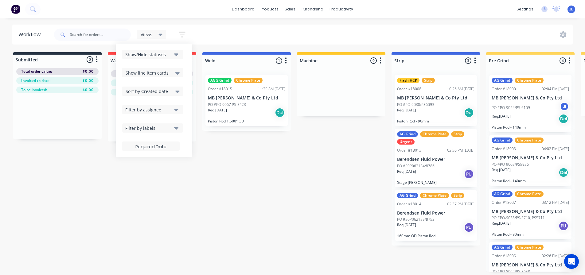
click at [167, 57] on div "Show/Hide statuses" at bounding box center [148, 54] width 46 height 6
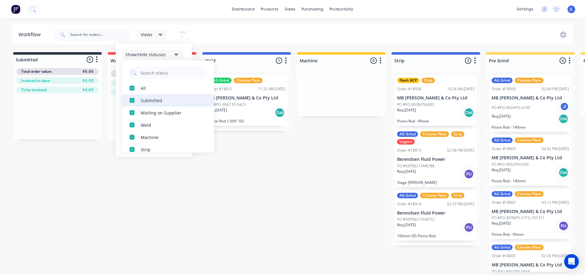
click at [133, 102] on div "button" at bounding box center [132, 100] width 12 height 12
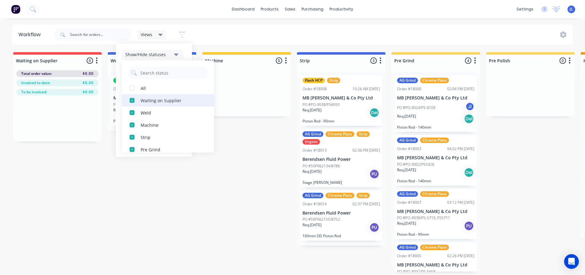
click at [134, 103] on div "button" at bounding box center [132, 100] width 12 height 12
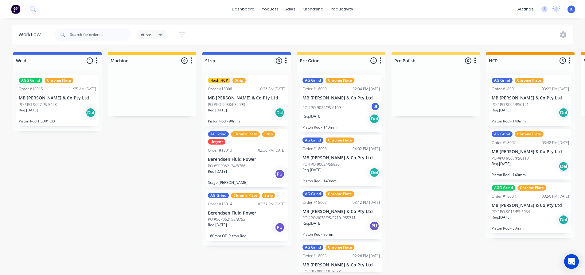
click at [153, 38] on div "Views" at bounding box center [151, 34] width 29 height 9
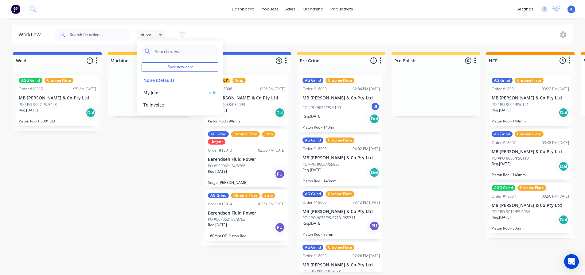
click at [159, 93] on button "My Jobs" at bounding box center [173, 92] width 65 height 7
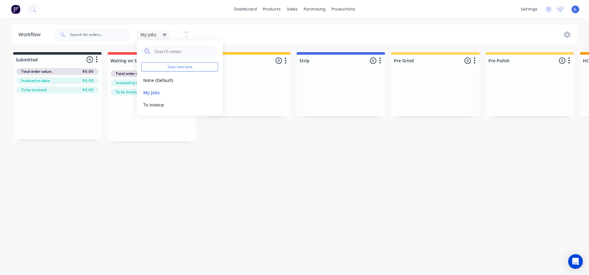
click at [110, 191] on div "Workflow My Jobs Save new view None (Default) edit My Jobs edit To Invoice edit…" at bounding box center [294, 144] width 589 height 238
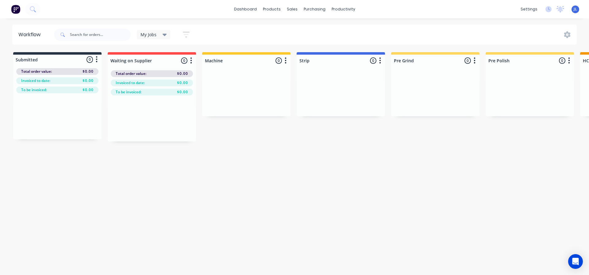
click at [191, 35] on button "button" at bounding box center [186, 35] width 20 height 12
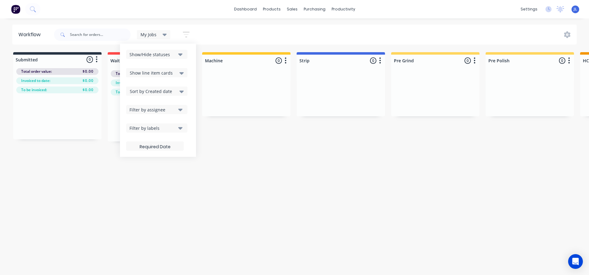
click at [180, 55] on icon "button" at bounding box center [180, 54] width 4 height 2
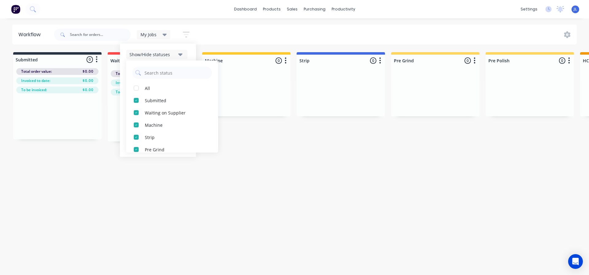
click at [180, 55] on icon "button" at bounding box center [180, 54] width 4 height 2
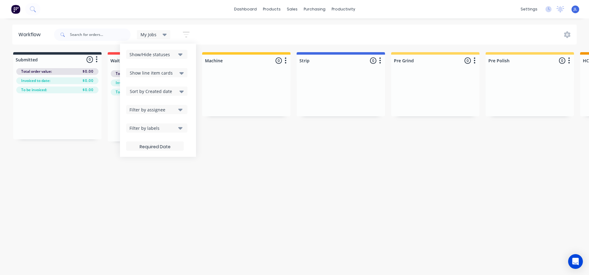
click at [152, 32] on span "My Jobs" at bounding box center [149, 34] width 16 height 6
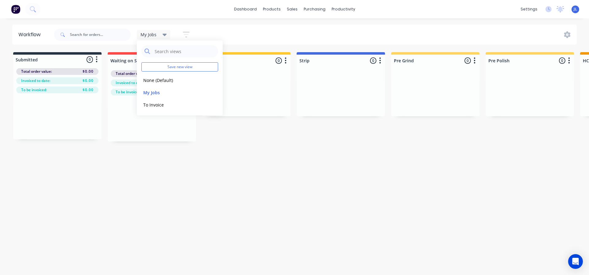
click at [152, 32] on span "My Jobs" at bounding box center [149, 34] width 16 height 6
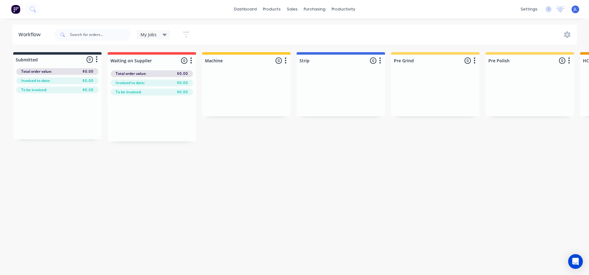
click at [185, 36] on icon "button" at bounding box center [186, 35] width 7 height 8
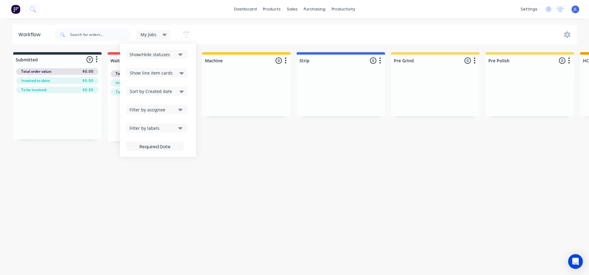
click at [185, 36] on icon "button" at bounding box center [186, 35] width 7 height 8
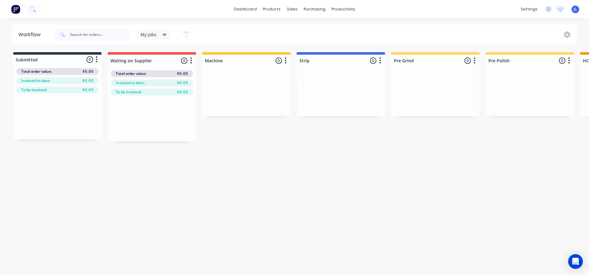
click at [184, 38] on icon "button" at bounding box center [186, 35] width 7 height 8
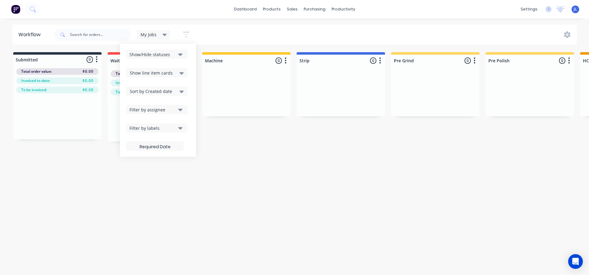
click at [176, 54] on button "Show/Hide statuses" at bounding box center [156, 54] width 61 height 9
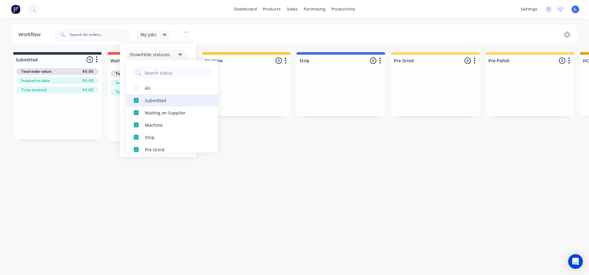
click at [149, 99] on div "Submitted" at bounding box center [175, 100] width 61 height 6
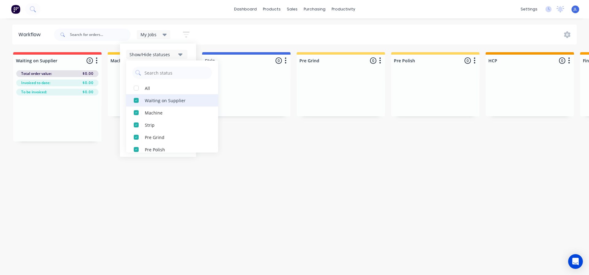
click at [154, 102] on div "Waiting on Supplier" at bounding box center [175, 100] width 61 height 6
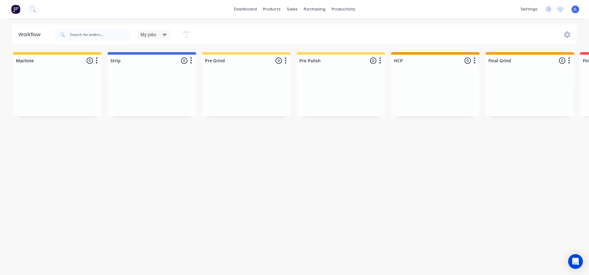
click at [162, 215] on div "Workflow My Jobs Save new view None (Default) edit My Jobs edit To Invoice edit…" at bounding box center [294, 144] width 589 height 238
click at [161, 35] on div "My Jobs" at bounding box center [154, 35] width 26 height 6
click at [147, 92] on button "My Jobs" at bounding box center [173, 92] width 65 height 7
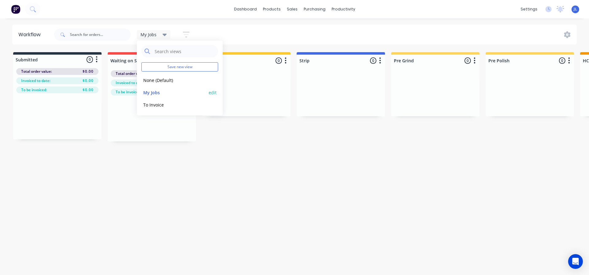
click at [212, 91] on button "edit" at bounding box center [213, 92] width 8 height 6
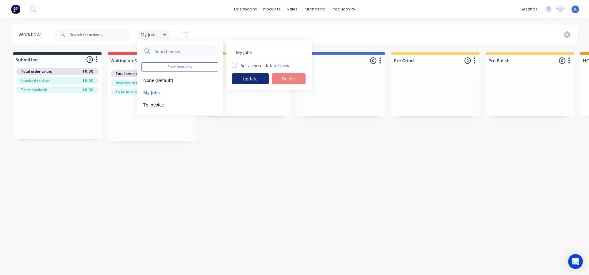
click at [253, 80] on button "Update" at bounding box center [250, 78] width 37 height 11
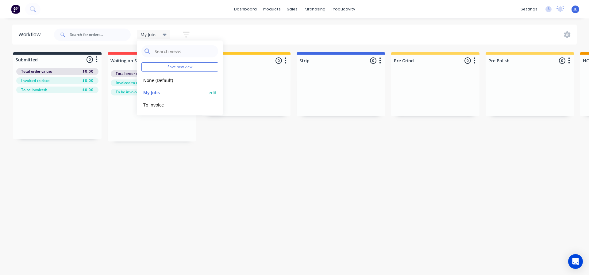
click at [212, 91] on button "edit" at bounding box center [213, 92] width 8 height 6
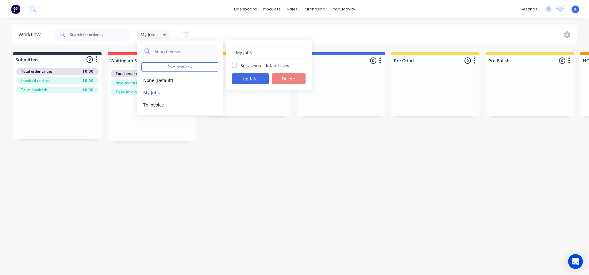
click at [187, 33] on icon "button" at bounding box center [186, 35] width 7 height 8
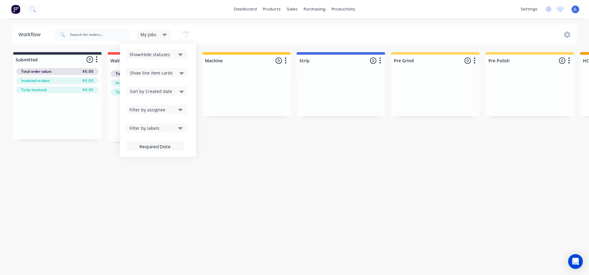
click at [172, 56] on div "Show/Hide statuses" at bounding box center [153, 54] width 46 height 6
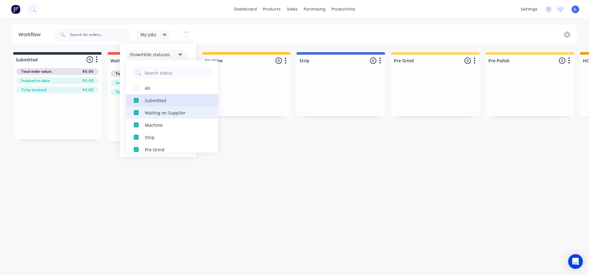
click at [153, 99] on div "Submitted" at bounding box center [175, 100] width 61 height 6
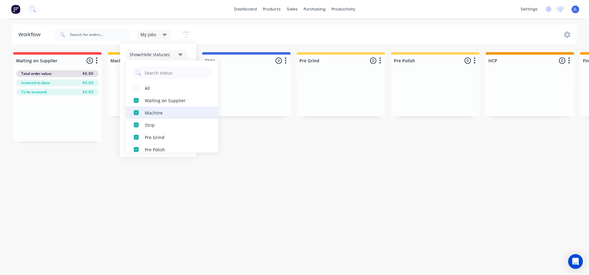
click at [152, 118] on button "Machine" at bounding box center [172, 113] width 92 height 12
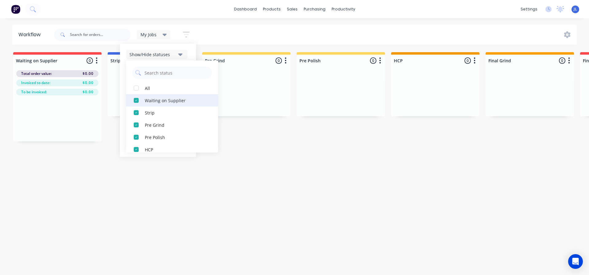
click at [159, 102] on div "Waiting on Supplier" at bounding box center [175, 100] width 61 height 6
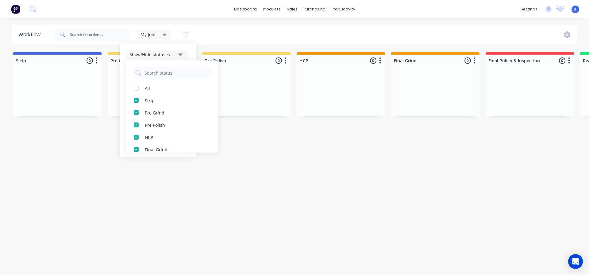
scroll to position [92, 0]
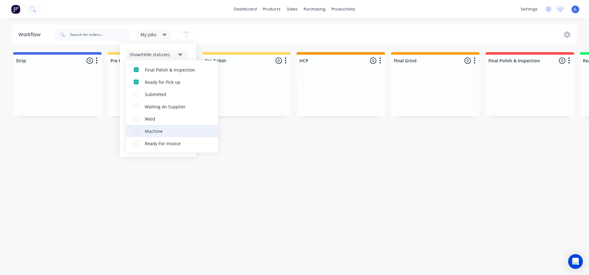
click at [146, 131] on div "Machine" at bounding box center [175, 131] width 61 height 6
click at [137, 131] on div "button" at bounding box center [136, 131] width 12 height 12
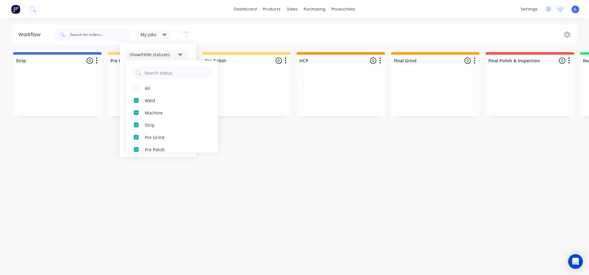
click at [164, 34] on icon at bounding box center [165, 35] width 4 height 2
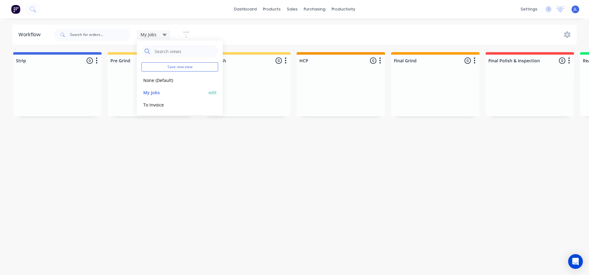
click at [213, 92] on button "edit" at bounding box center [213, 92] width 8 height 6
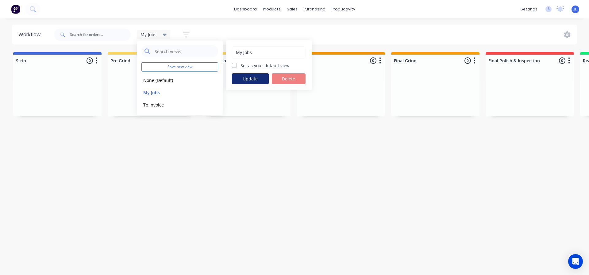
click at [247, 76] on button "Update" at bounding box center [250, 78] width 37 height 11
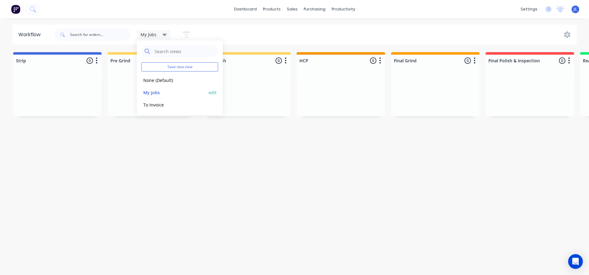
click at [207, 92] on button "My Jobs" at bounding box center [173, 92] width 65 height 7
click at [217, 92] on div "My Jobs edit" at bounding box center [179, 92] width 77 height 12
click at [216, 92] on button "edit" at bounding box center [213, 92] width 8 height 6
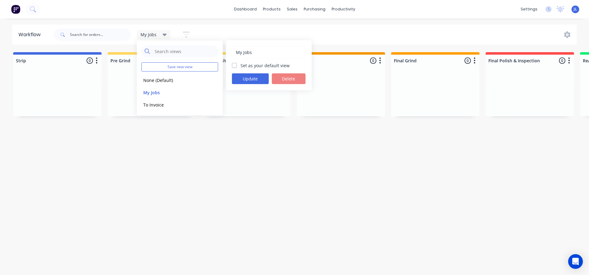
click at [241, 65] on label "Set as your default view" at bounding box center [265, 65] width 49 height 6
click at [235, 65] on input "Set as your default view" at bounding box center [234, 65] width 5 height 6
checkbox input "true"
click at [240, 75] on button "Update" at bounding box center [250, 78] width 37 height 11
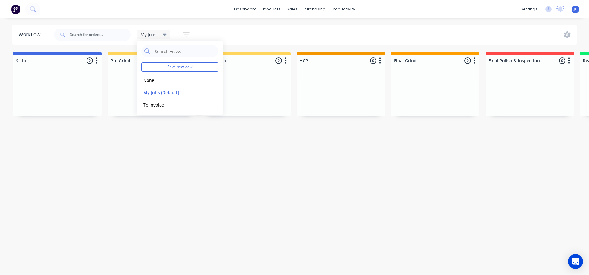
click at [238, 141] on div "Workflow My Jobs Save new view None edit My Jobs (Default) edit To Invoice edit…" at bounding box center [294, 144] width 589 height 238
click at [165, 37] on icon at bounding box center [165, 34] width 4 height 7
click at [175, 83] on button "None" at bounding box center [173, 80] width 65 height 7
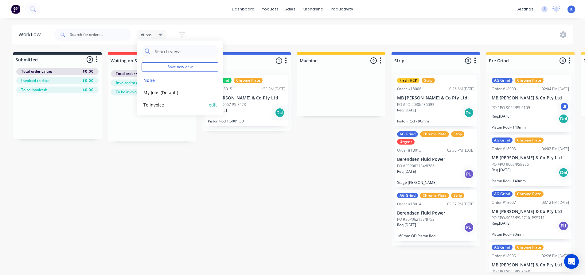
click at [212, 103] on button "edit" at bounding box center [213, 105] width 8 height 6
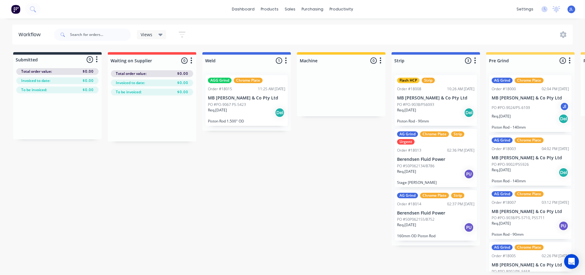
click at [180, 31] on icon "button" at bounding box center [182, 35] width 7 height 8
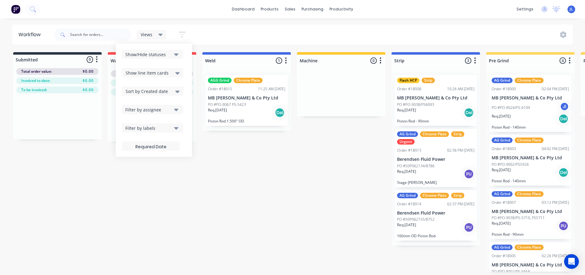
click at [175, 54] on icon "button" at bounding box center [176, 54] width 4 height 2
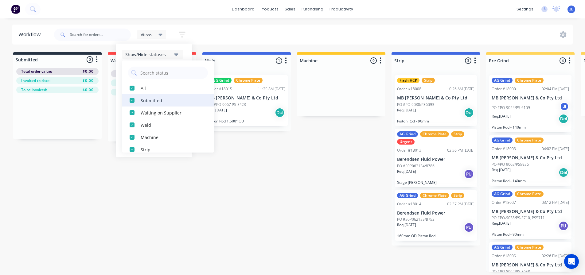
click at [139, 98] on button "Submitted" at bounding box center [168, 100] width 92 height 12
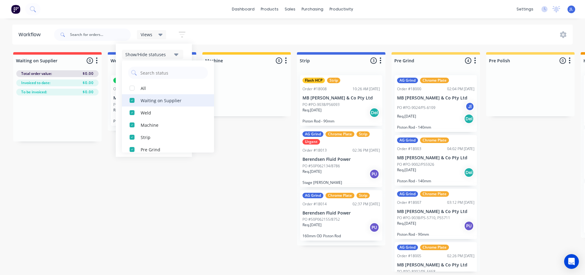
click at [140, 98] on button "Waiting on Supplier" at bounding box center [168, 100] width 92 height 12
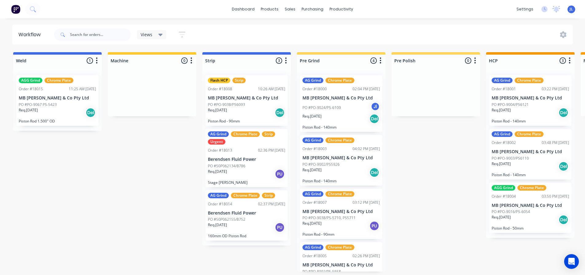
click at [157, 35] on div "Views" at bounding box center [152, 35] width 22 height 6
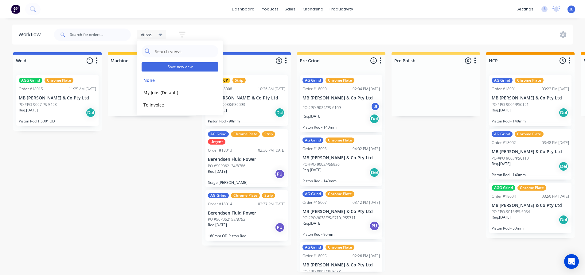
click at [165, 67] on button "Save new view" at bounding box center [179, 66] width 77 height 9
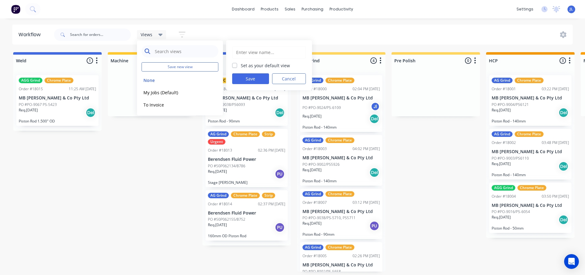
click at [191, 51] on input "text" at bounding box center [184, 51] width 61 height 12
type input "Default"
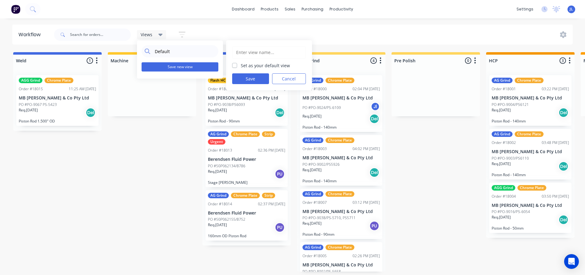
click at [197, 69] on button "Save new view" at bounding box center [179, 66] width 77 height 9
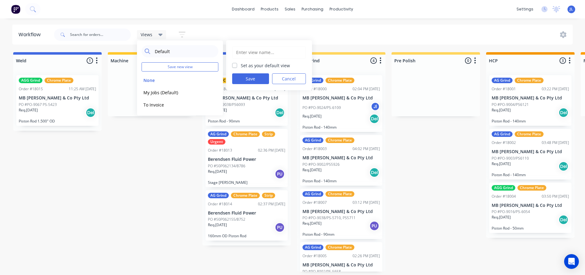
click at [241, 67] on label "Set as your default view" at bounding box center [265, 65] width 49 height 6
click at [235, 67] on input "Set as your default view" at bounding box center [234, 65] width 5 height 6
checkbox input "true"
click at [255, 54] on input "text" at bounding box center [268, 53] width 67 height 12
type input "Default"
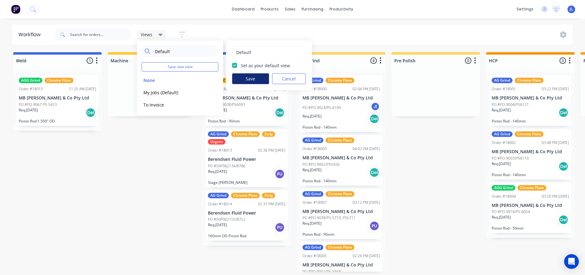
click at [251, 77] on button "Save" at bounding box center [250, 78] width 37 height 11
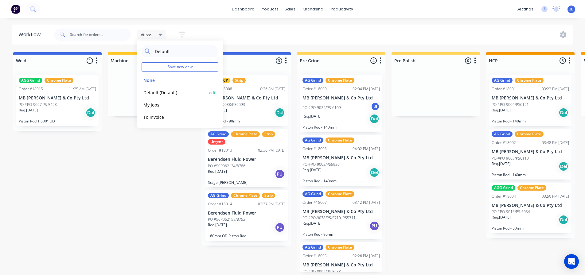
click at [175, 95] on button "Default (Default)" at bounding box center [173, 92] width 65 height 7
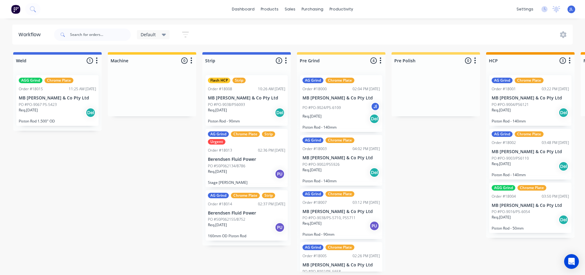
click at [163, 38] on div "Default" at bounding box center [153, 34] width 33 height 9
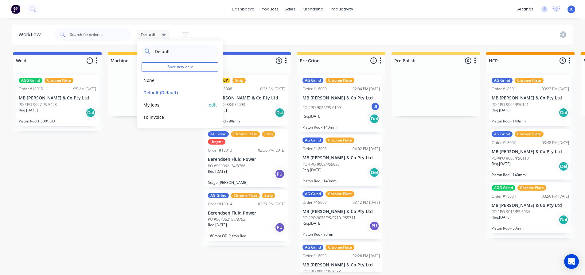
click at [213, 105] on button "edit" at bounding box center [213, 105] width 8 height 6
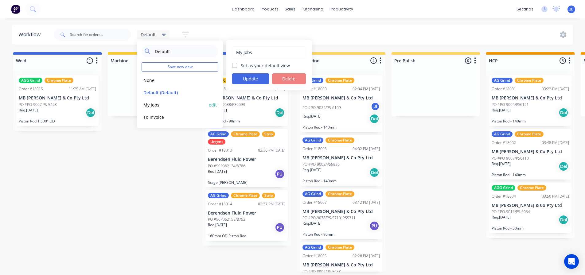
click at [174, 104] on button "My Jobs" at bounding box center [173, 104] width 65 height 7
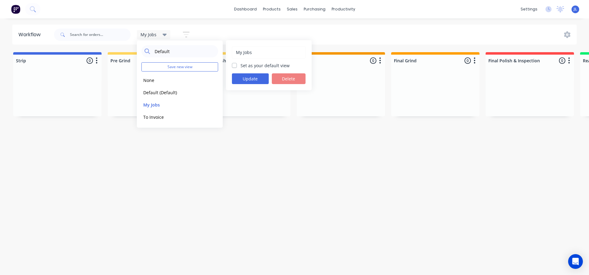
click at [185, 202] on div "Workflow My Jobs Default Save new view None edit Default (Default) edit My Jobs…" at bounding box center [294, 144] width 589 height 238
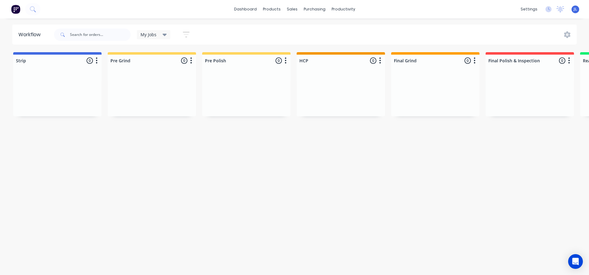
click at [189, 34] on icon "button" at bounding box center [186, 35] width 7 height 8
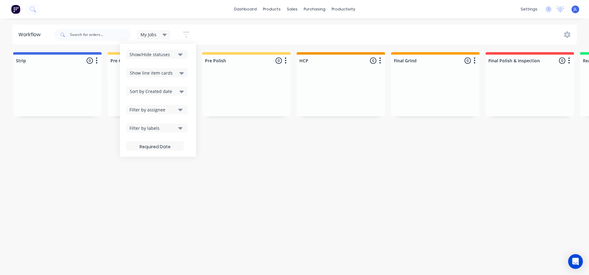
click at [170, 70] on span "Show line item cards" at bounding box center [151, 73] width 43 height 6
click at [171, 71] on span "Show line item cards" at bounding box center [151, 73] width 43 height 6
click at [170, 86] on div "Show/Hide statuses Show line item cards Show line item cards Hide line item car…" at bounding box center [158, 100] width 64 height 101
click at [169, 89] on span "Sort by Created date" at bounding box center [151, 91] width 42 height 6
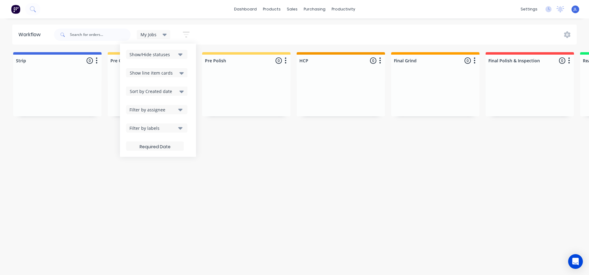
click at [174, 86] on div "Show/Hide statuses Show line item cards Show line item cards Hide line item car…" at bounding box center [158, 100] width 64 height 101
click at [172, 90] on div "Sort by Created date" at bounding box center [157, 90] width 54 height 7
click at [169, 92] on span "Sort by Created date" at bounding box center [151, 91] width 42 height 6
click at [161, 125] on div "Filter by labels" at bounding box center [153, 128] width 46 height 6
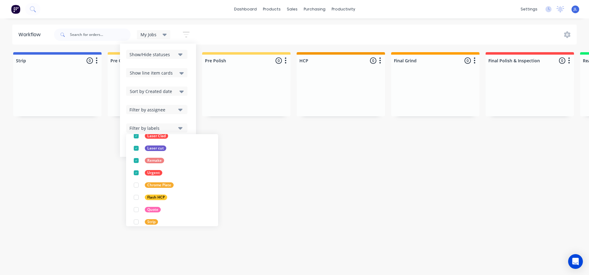
scroll to position [141, 0]
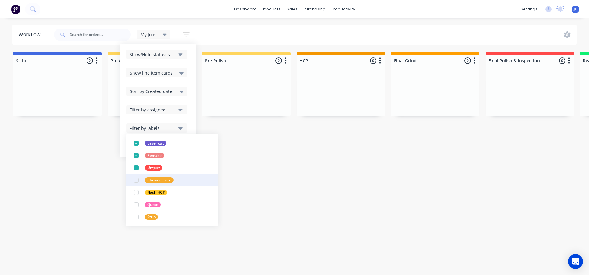
click at [137, 180] on div "button" at bounding box center [136, 180] width 12 height 12
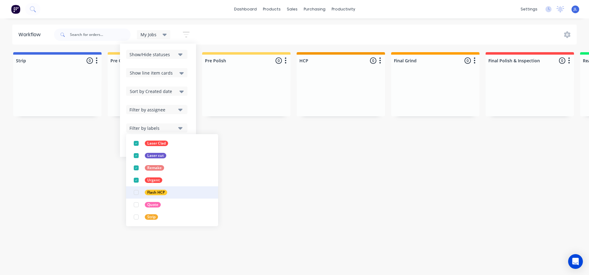
click at [137, 193] on div "button" at bounding box center [136, 192] width 12 height 12
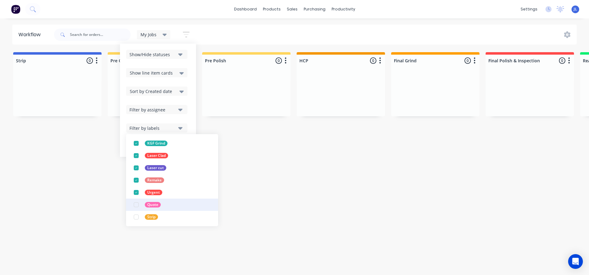
click at [137, 203] on div "button" at bounding box center [136, 205] width 12 height 12
click at [135, 219] on div "button" at bounding box center [136, 217] width 12 height 12
click at [254, 193] on div "Workflow My Jobs Default Save new view None edit Default (Default) edit My Jobs…" at bounding box center [294, 144] width 589 height 238
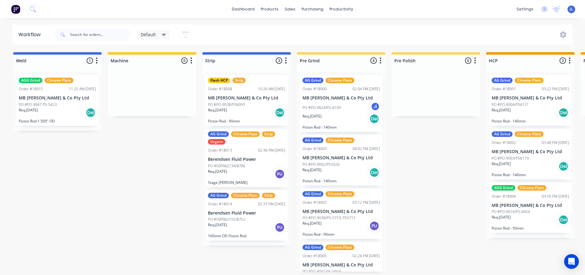
click at [160, 38] on div "Default" at bounding box center [153, 34] width 33 height 9
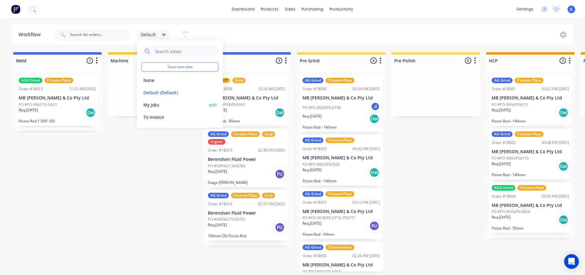
click at [169, 103] on button "My Jobs" at bounding box center [173, 104] width 65 height 7
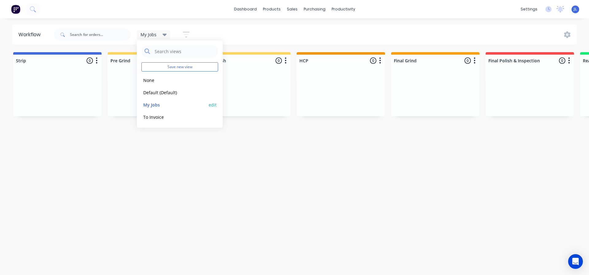
click at [213, 106] on button "edit" at bounding box center [213, 105] width 8 height 6
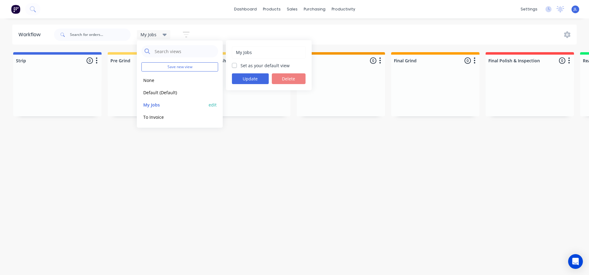
click at [169, 103] on button "My Jobs" at bounding box center [173, 104] width 65 height 7
drag, startPoint x: 220, startPoint y: 106, endPoint x: 217, endPoint y: 105, distance: 3.2
click at [220, 106] on div "Save new view None edit Default (Default) edit My Jobs edit To Invoice edit" at bounding box center [180, 84] width 86 height 87
click at [216, 105] on button "edit" at bounding box center [213, 105] width 8 height 6
click at [181, 107] on button "My Jobs" at bounding box center [173, 104] width 65 height 7
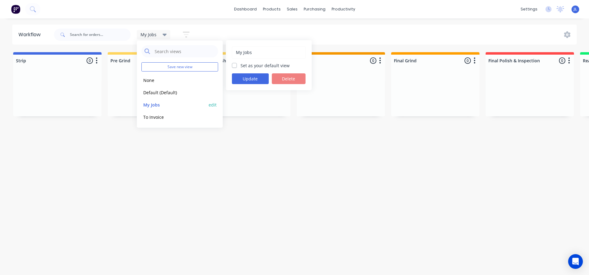
click at [211, 105] on button "edit" at bounding box center [213, 105] width 8 height 6
click at [222, 147] on div "Workflow My Jobs Save new view None edit Default (Default) edit My Jobs edit To…" at bounding box center [294, 144] width 589 height 238
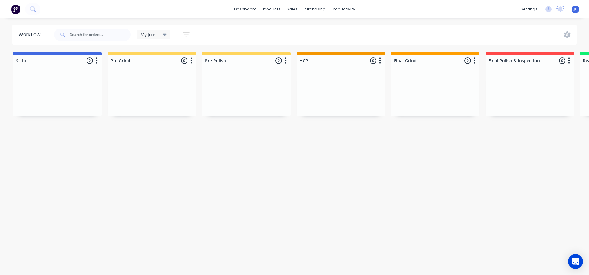
click at [190, 32] on button "button" at bounding box center [186, 35] width 20 height 12
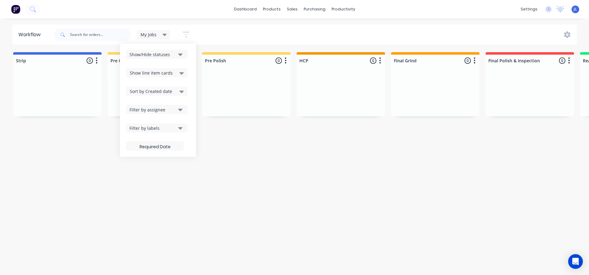
click at [190, 32] on button "button" at bounding box center [186, 35] width 20 height 12
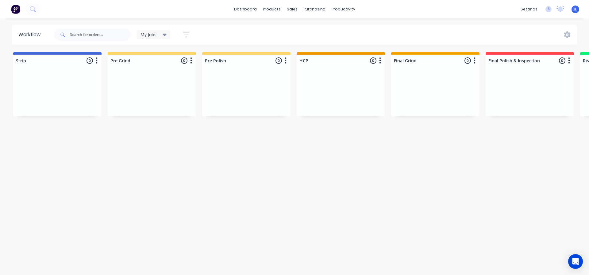
click at [167, 32] on div "My Jobs" at bounding box center [154, 34] width 34 height 9
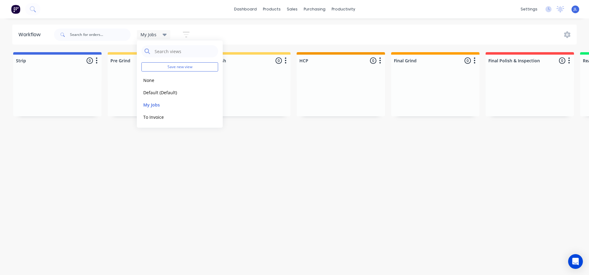
click at [167, 32] on div "My Jobs" at bounding box center [154, 34] width 34 height 9
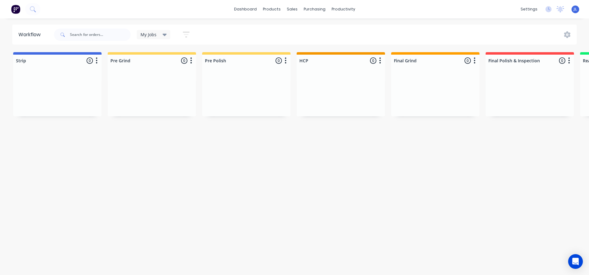
click at [182, 33] on button "button" at bounding box center [186, 35] width 20 height 12
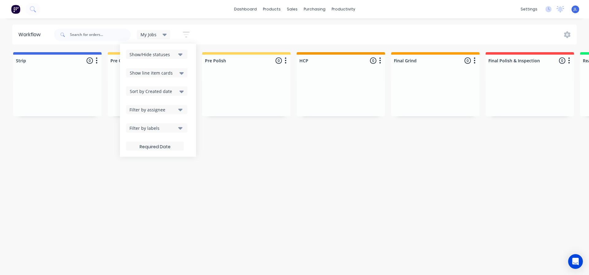
click at [179, 56] on icon "button" at bounding box center [180, 54] width 4 height 7
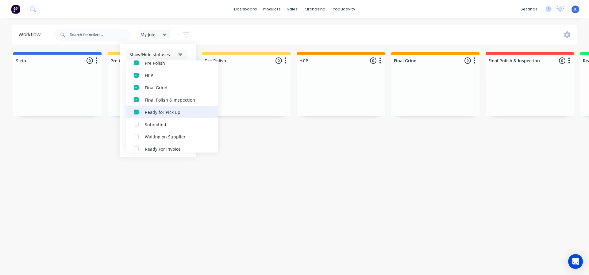
scroll to position [92, 0]
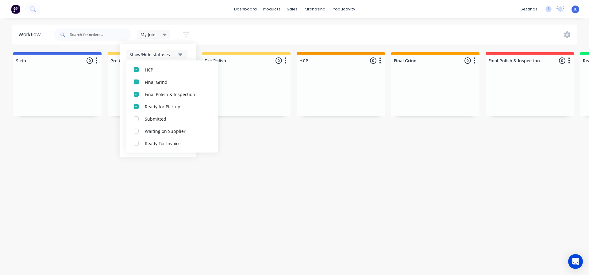
click at [182, 51] on icon "button" at bounding box center [180, 54] width 4 height 7
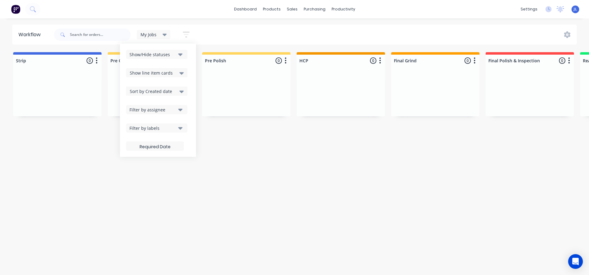
click at [179, 72] on div "Show line item cards" at bounding box center [157, 72] width 54 height 7
click at [179, 87] on div "Sort by Created date" at bounding box center [156, 91] width 61 height 9
click at [178, 71] on div "Show line item cards" at bounding box center [157, 72] width 54 height 7
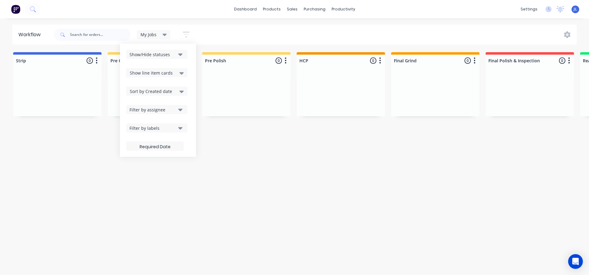
click at [180, 106] on button "Filter by assignee" at bounding box center [156, 109] width 61 height 9
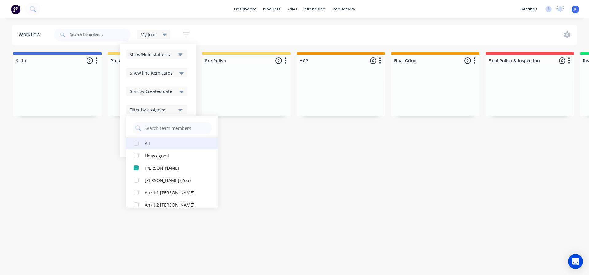
click at [137, 145] on div "button" at bounding box center [136, 143] width 12 height 12
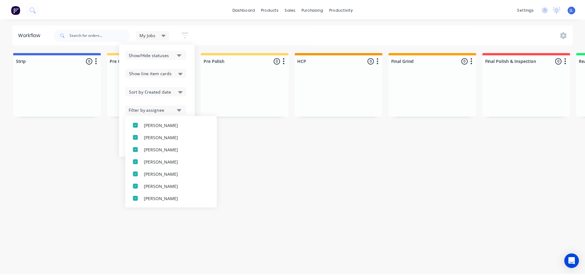
scroll to position [227, 0]
click at [251, 151] on div "Workflow My Jobs Save new view None edit Default (Default) edit My Jobs edit To…" at bounding box center [294, 144] width 589 height 238
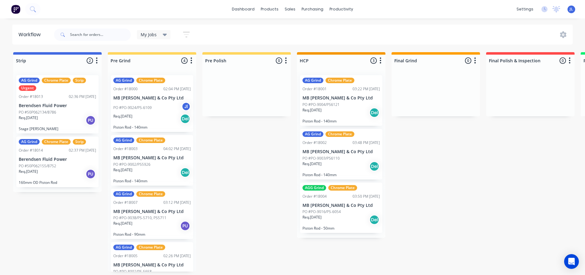
click at [186, 36] on icon "button" at bounding box center [186, 35] width 7 height 8
click at [165, 35] on icon at bounding box center [165, 35] width 4 height 2
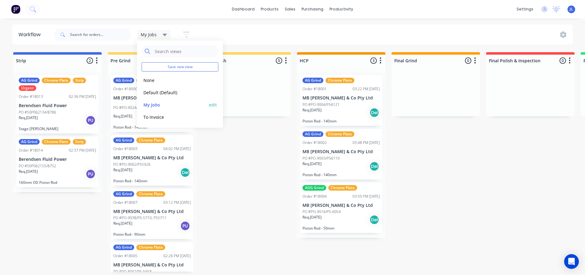
click at [214, 104] on button "edit" at bounding box center [213, 105] width 8 height 6
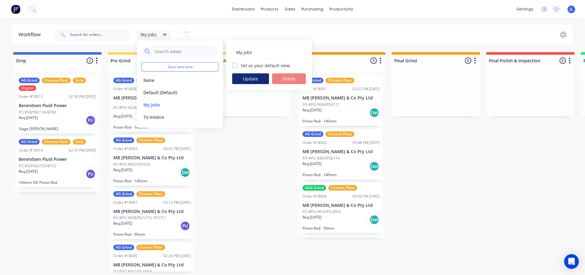
click at [246, 76] on button "Update" at bounding box center [250, 78] width 37 height 11
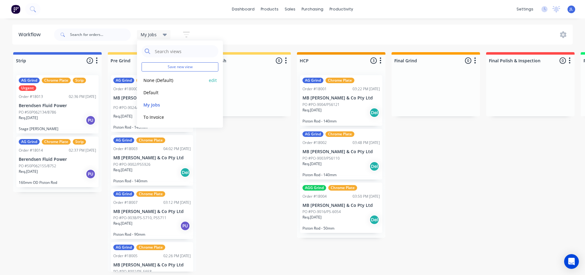
click at [177, 77] on button "None (Default)" at bounding box center [173, 80] width 65 height 7
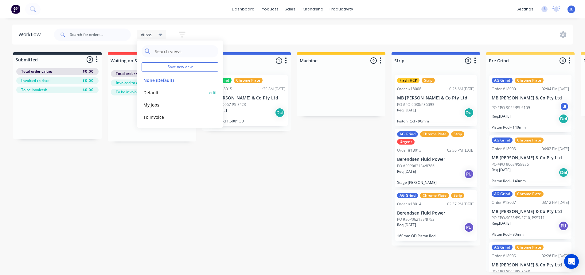
click at [183, 91] on button "Default" at bounding box center [173, 92] width 65 height 7
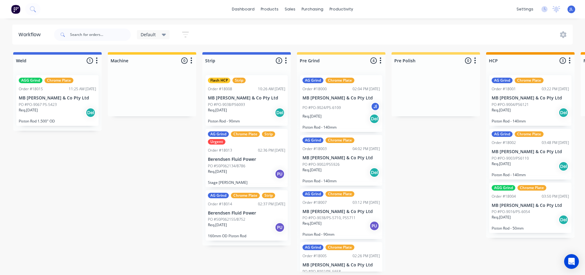
click at [166, 37] on div "Default" at bounding box center [153, 34] width 33 height 9
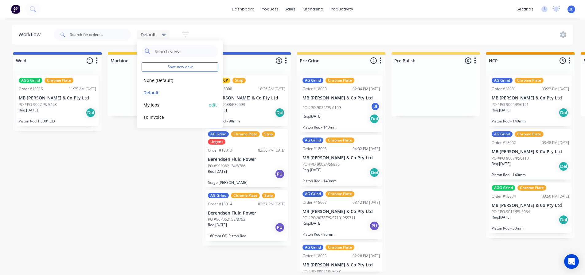
click at [160, 108] on div "My Jobs edit" at bounding box center [179, 105] width 77 height 12
click at [150, 103] on button "My Jobs" at bounding box center [173, 104] width 65 height 7
